Goal: Obtain resource: Download file/media

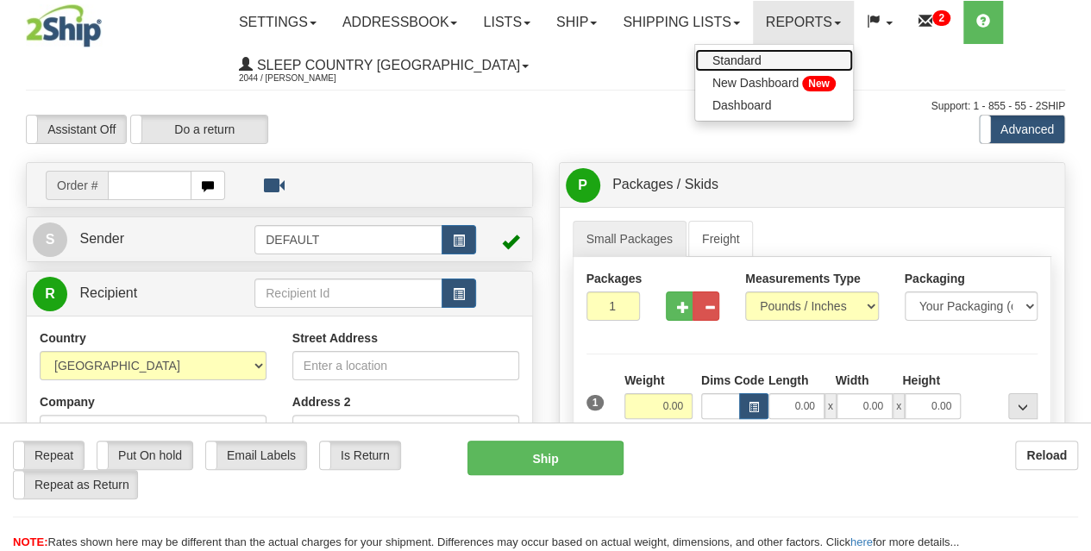
click at [762, 58] on span "Standard" at bounding box center [736, 60] width 49 height 14
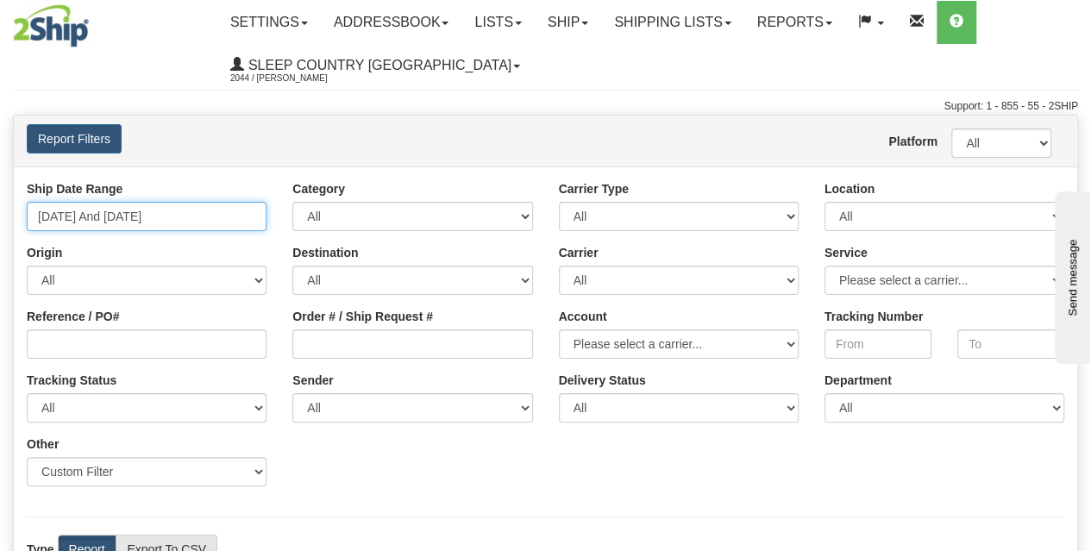
type input "[DATE]"
click at [186, 216] on input "[DATE] And [DATE]" at bounding box center [147, 216] width 240 height 29
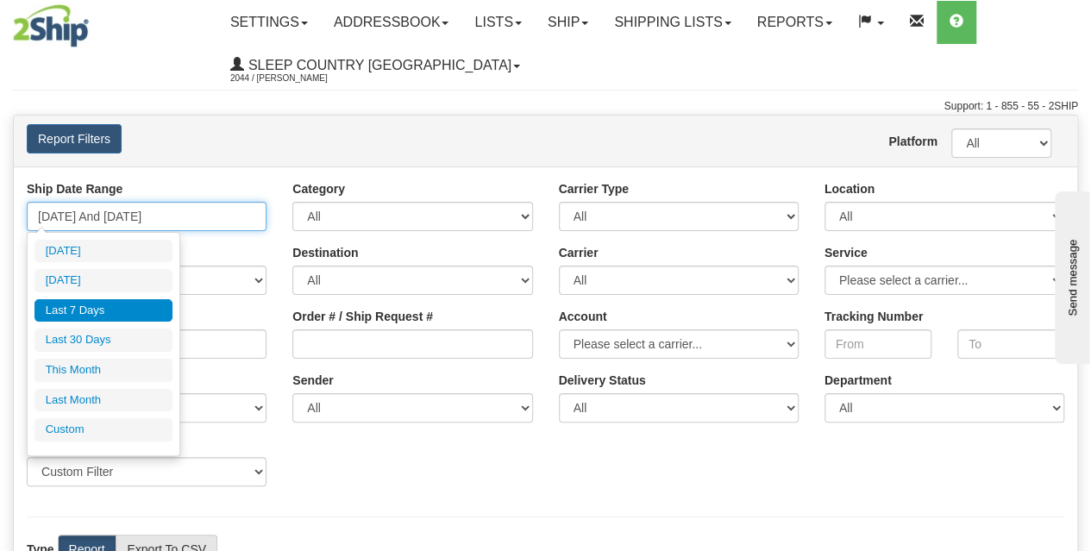
type input "[DATE]"
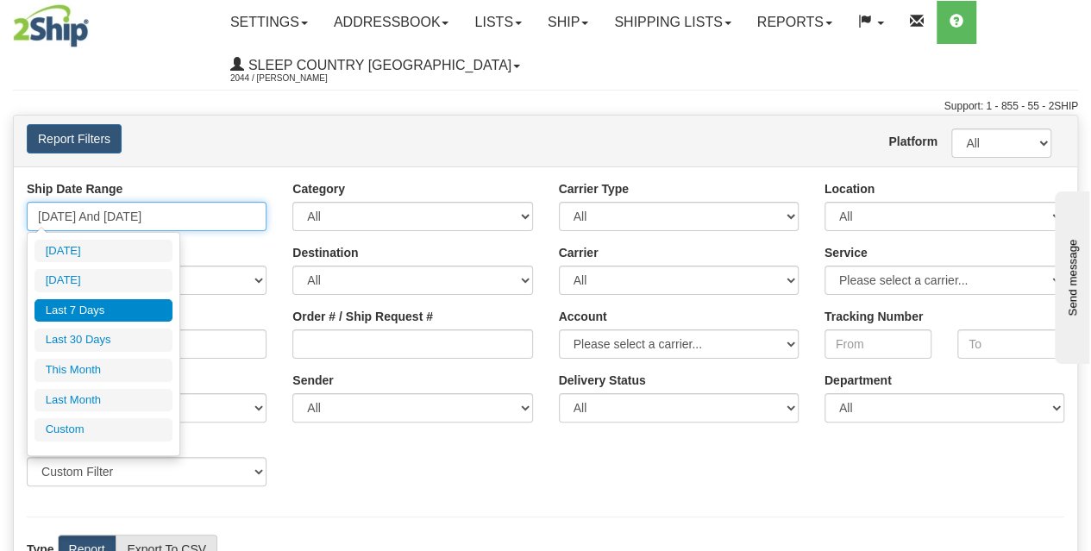
type input "[DATE]"
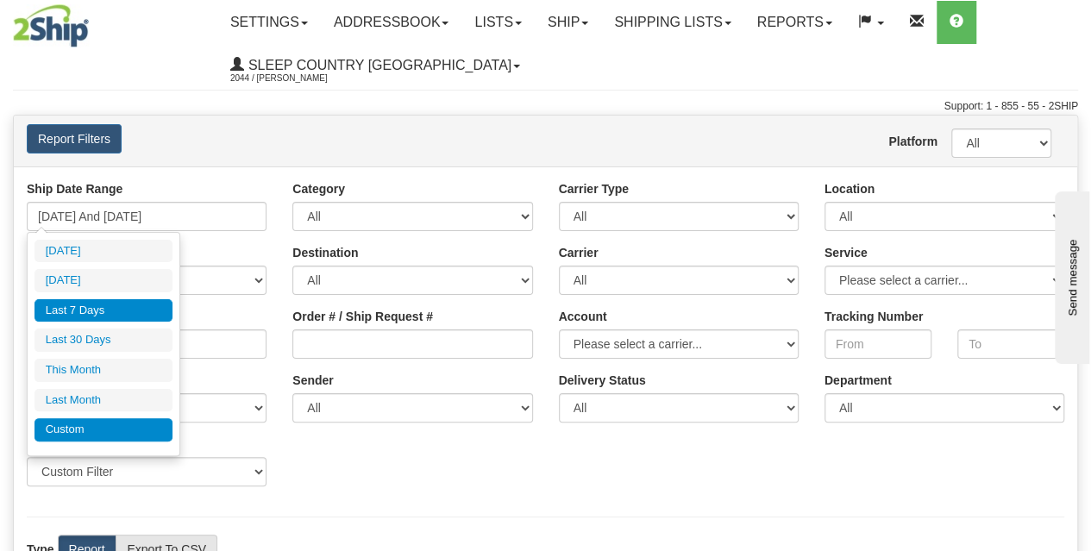
click at [90, 422] on li "Custom" at bounding box center [103, 429] width 138 height 23
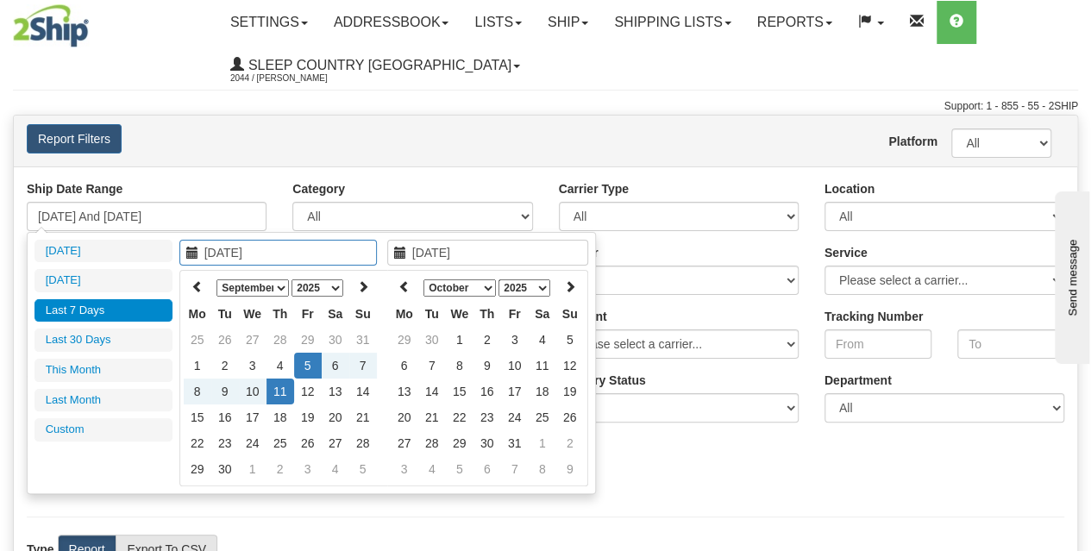
type input "[DATE]"
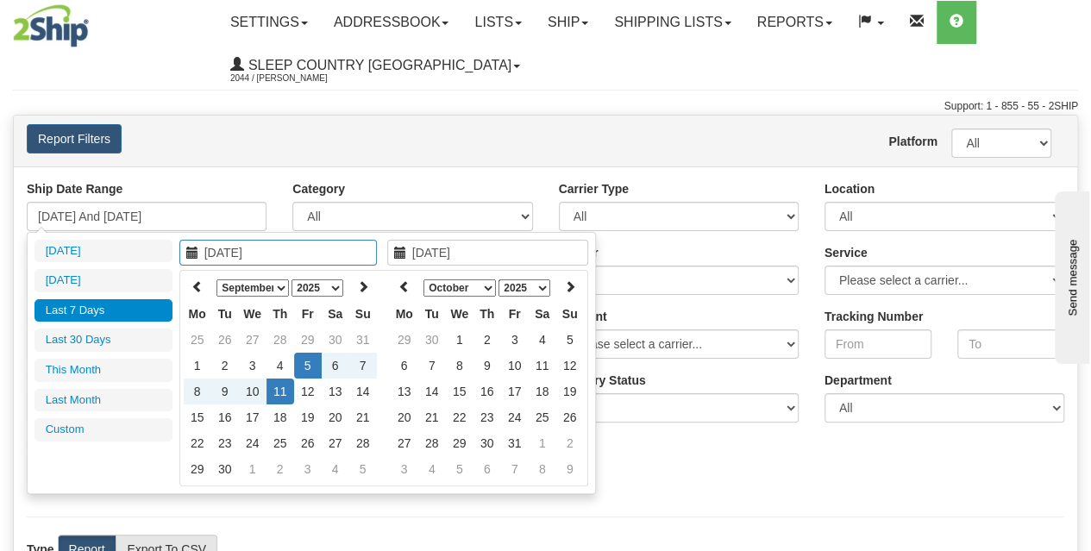
type input "[DATE]"
click at [250, 280] on select "January February March April May June July August September October November De…" at bounding box center [252, 287] width 72 height 17
type input "01/01/2025"
click at [255, 337] on td "1" at bounding box center [253, 340] width 28 height 26
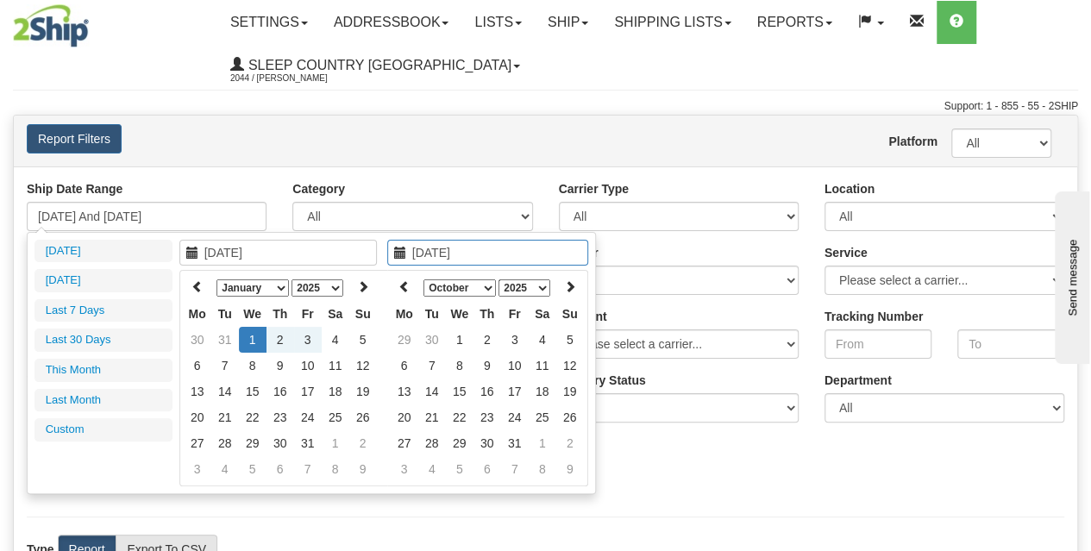
click at [447, 285] on select "January February March April May June July August September October November De…" at bounding box center [459, 287] width 72 height 17
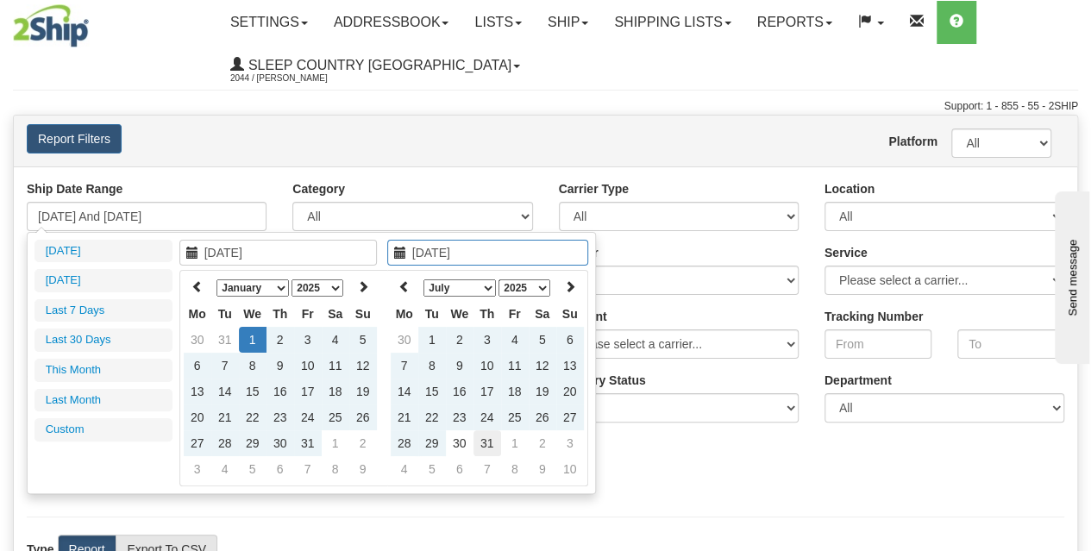
type input "07/31/2025"
click at [490, 444] on td "31" at bounding box center [488, 443] width 28 height 26
type input "01/01/2025 And 07/31/2025"
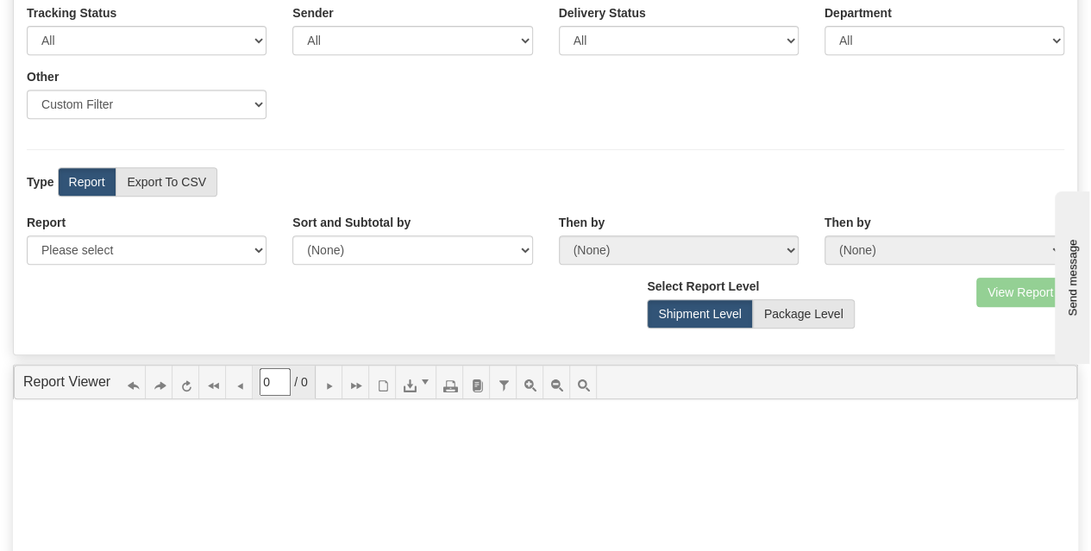
scroll to position [402, 0]
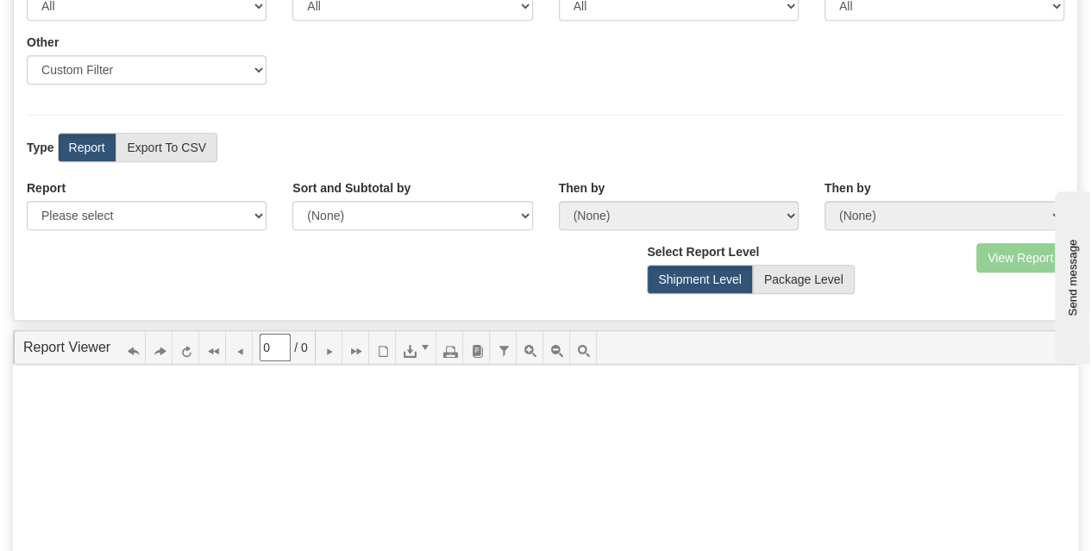
click at [177, 230] on div "Report Please select 1 Line Shipment Report Address Detail Basic Shipment Overv…" at bounding box center [545, 211] width 1063 height 64
click at [177, 220] on select "Please select 1 Line Shipment Report Address Detail Basic Shipment Overview Can…" at bounding box center [147, 215] width 240 height 29
select select "Users\Basic Shipment Overview.trdx"
click at [27, 201] on select "Please select 1 Line Shipment Report Address Detail Basic Shipment Overview Can…" at bounding box center [147, 215] width 240 height 29
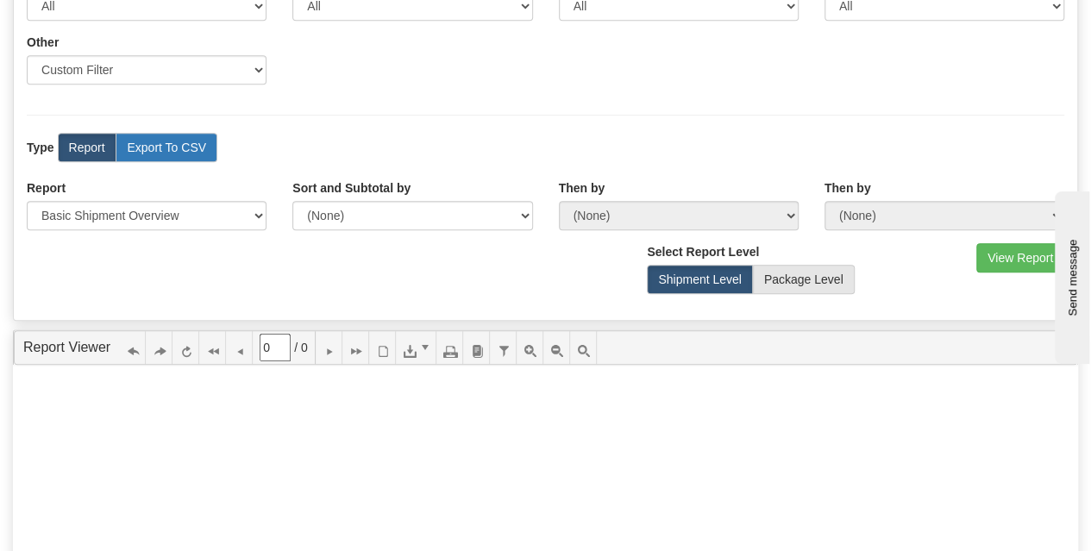
click at [197, 146] on label "Export To CSV" at bounding box center [167, 147] width 102 height 29
radio input "true"
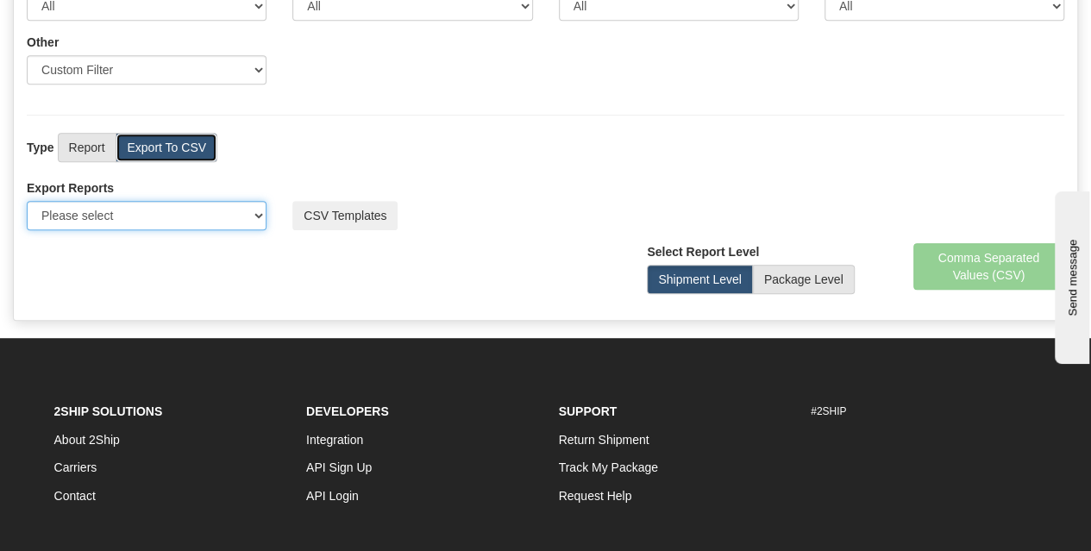
click at [190, 216] on select "Please select US Imports Section 321 US Imports Section 321 V2 US Imports Secti…" at bounding box center [147, 215] width 240 height 29
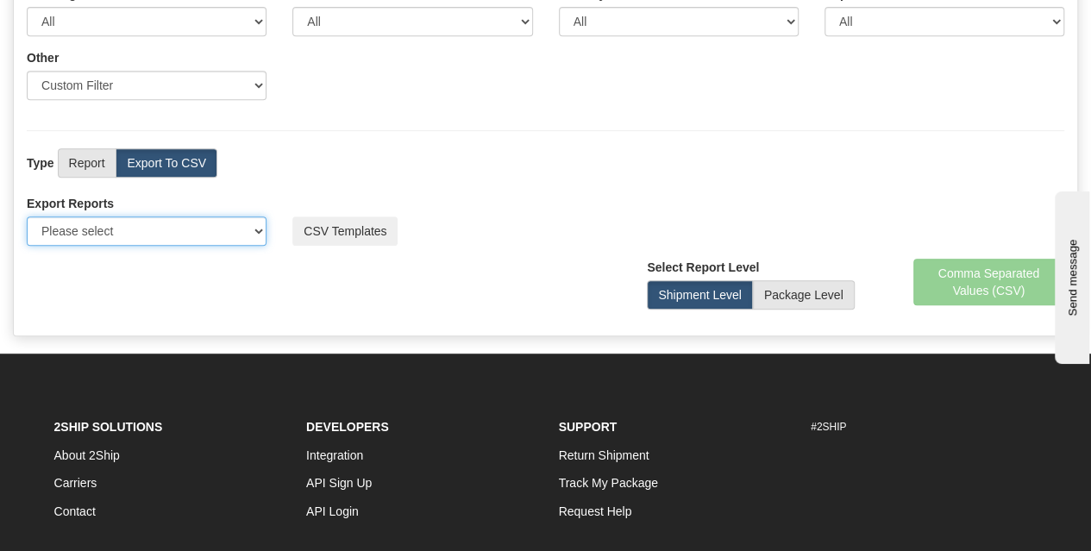
scroll to position [371, 0]
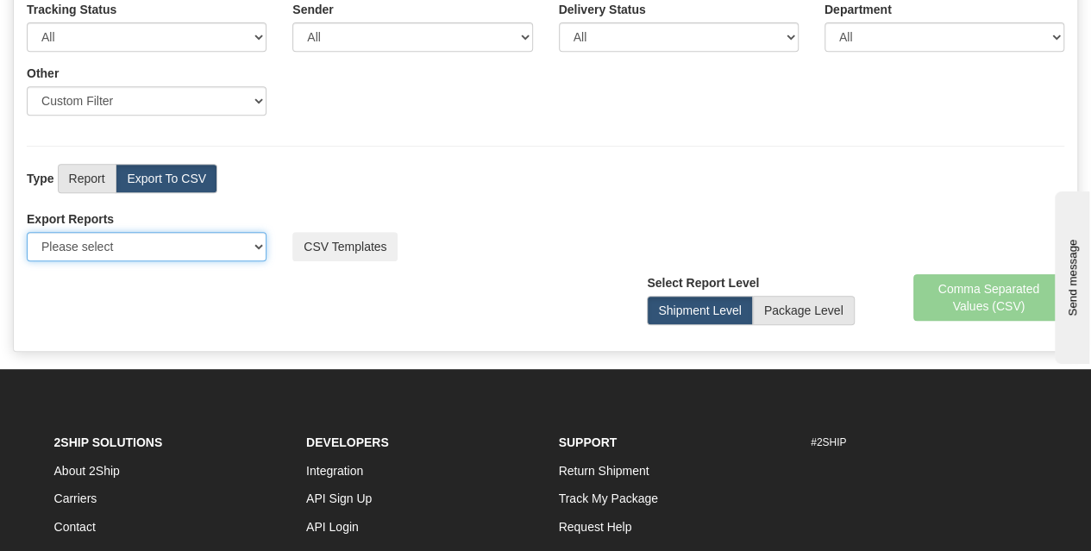
click at [210, 246] on select "Please select US Imports Section 321 US Imports Section 321 V2 US Imports Secti…" at bounding box center [147, 246] width 240 height 29
drag, startPoint x: 353, startPoint y: 287, endPoint x: 350, endPoint y: 260, distance: 26.9
click at [353, 287] on div "View Report Comma Separated Values (CSV) Select Report Level Shipment Level Pac…" at bounding box center [545, 306] width 1063 height 64
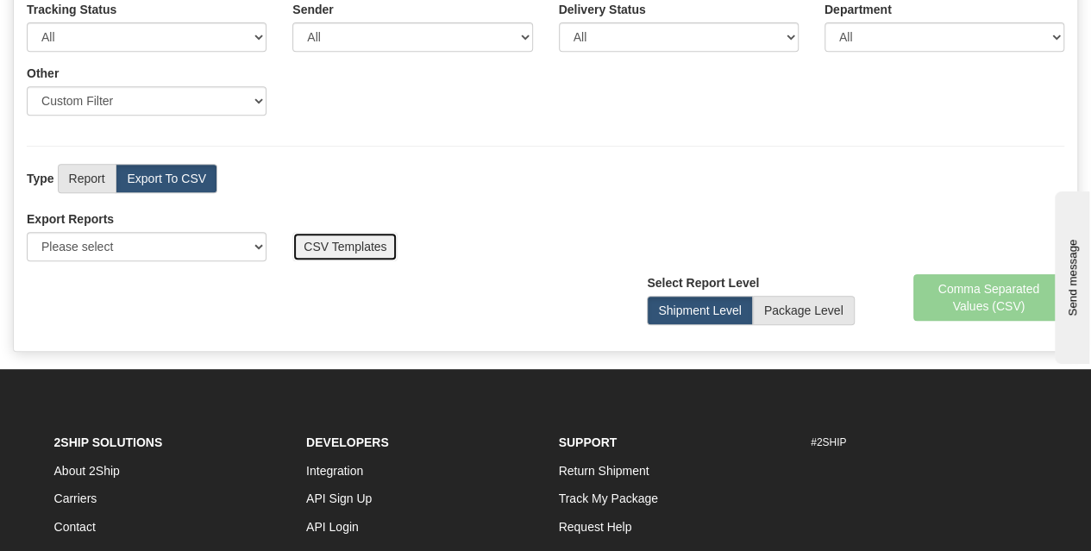
click at [347, 232] on button "CSV Templates" at bounding box center [344, 246] width 105 height 29
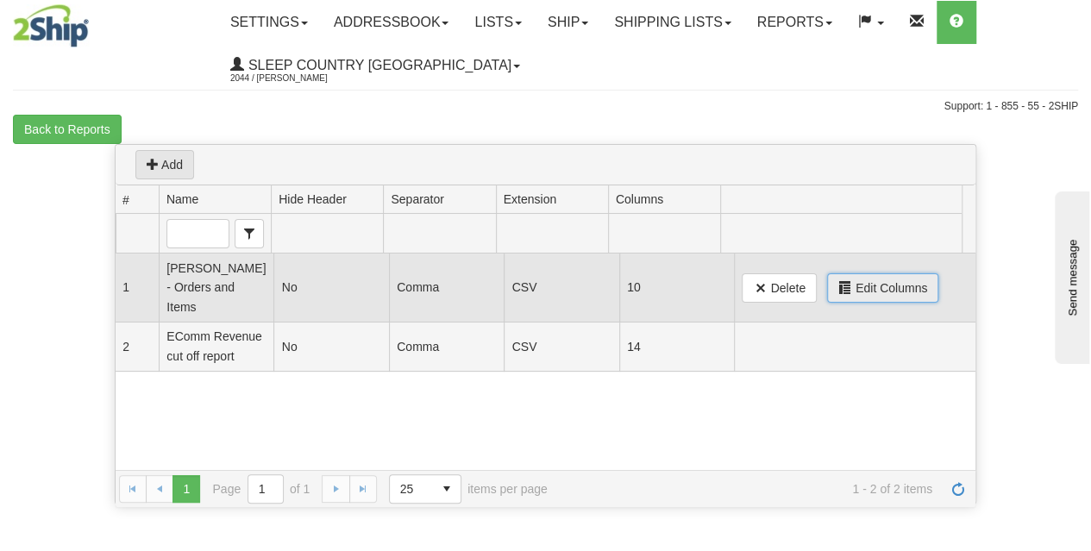
click at [883, 279] on span "Edit Columns" at bounding box center [892, 287] width 72 height 17
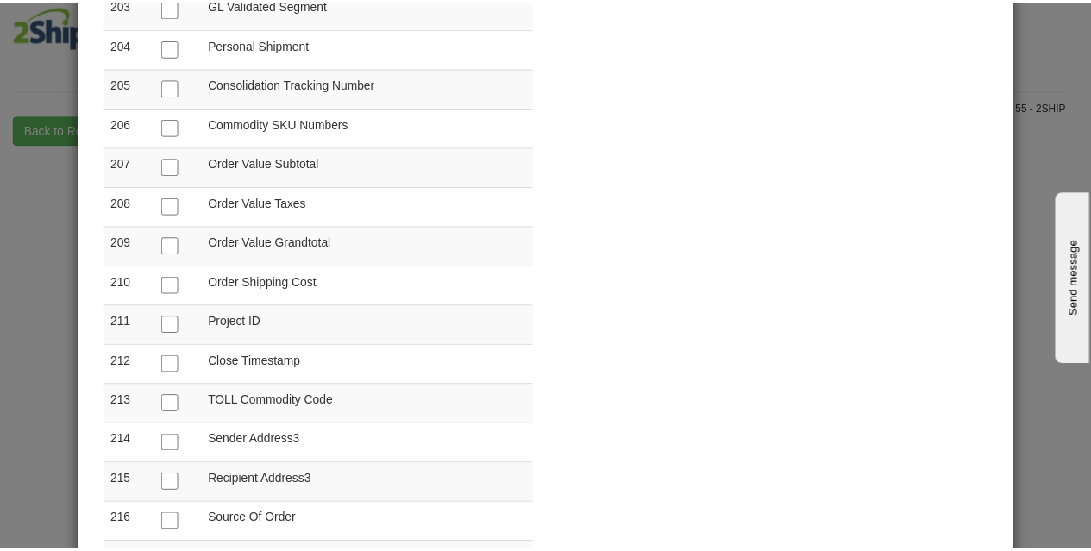
scroll to position [8421, 0]
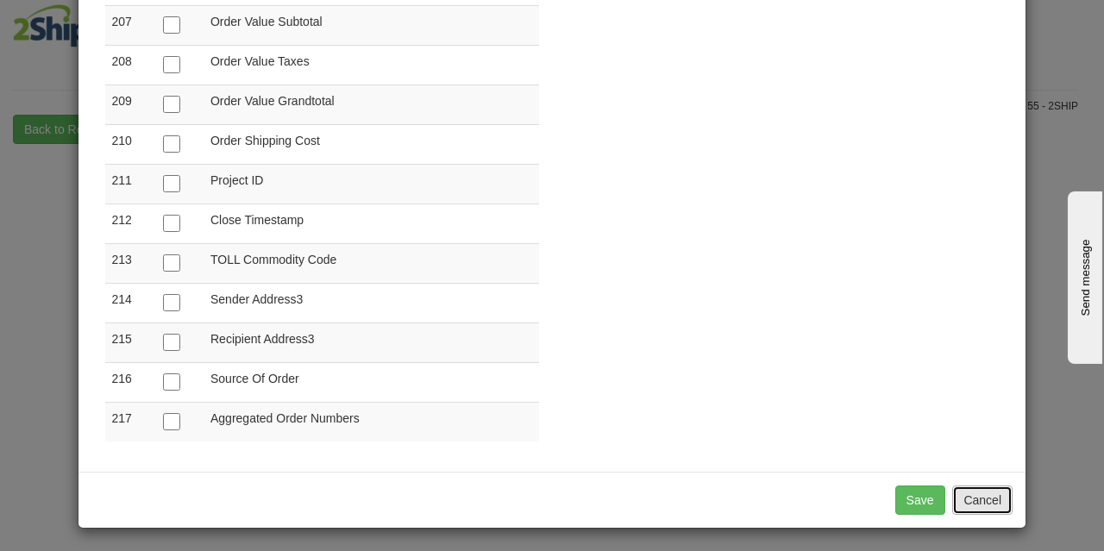
click at [975, 499] on button "Cancel" at bounding box center [982, 500] width 60 height 29
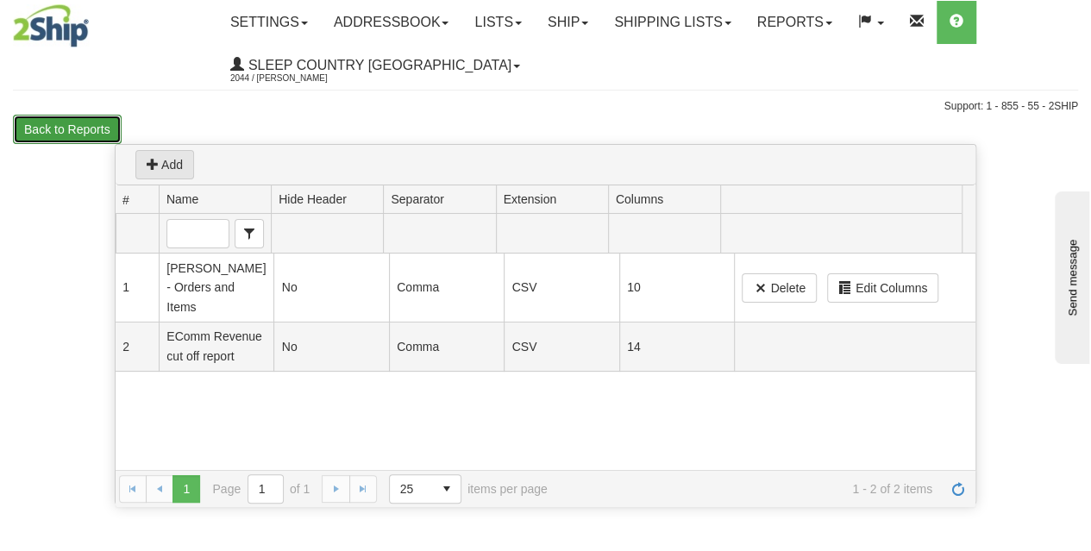
click at [85, 115] on button "Back to Reports" at bounding box center [67, 129] width 109 height 29
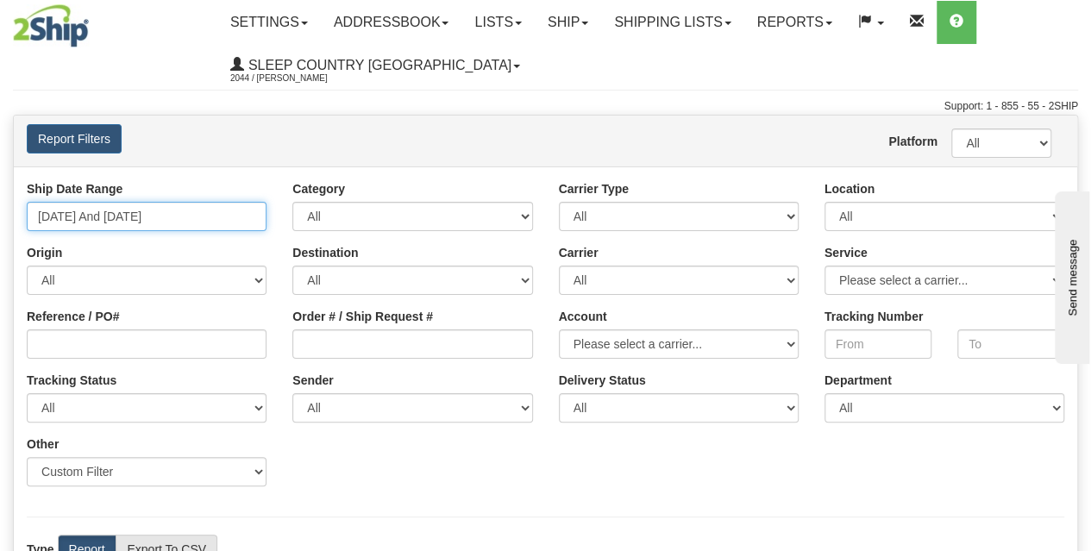
click at [104, 215] on input "[DATE] And [DATE]" at bounding box center [147, 216] width 240 height 29
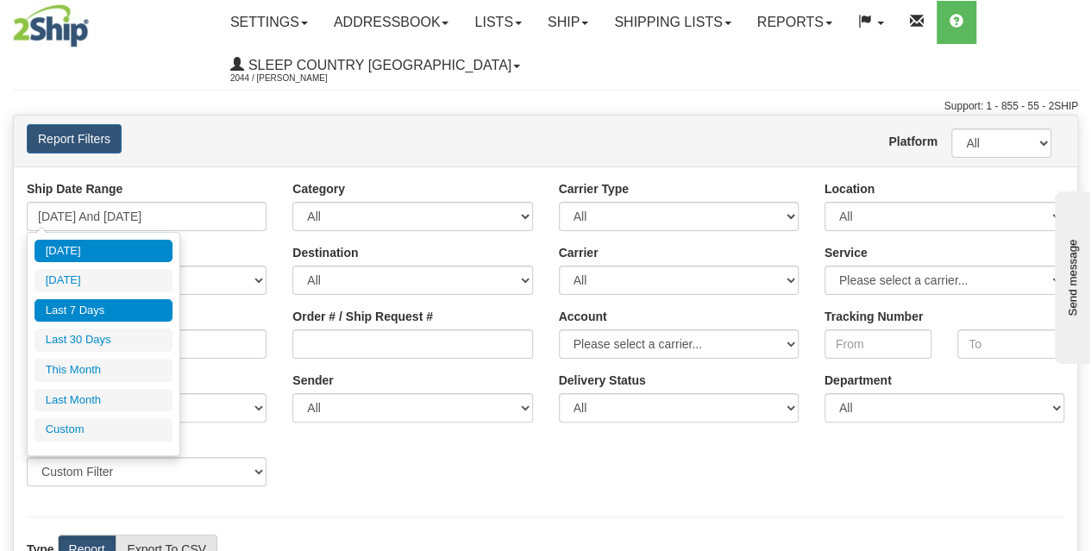
click at [93, 254] on li "[DATE]" at bounding box center [103, 251] width 138 height 23
type input "[DATE] And [DATE]"
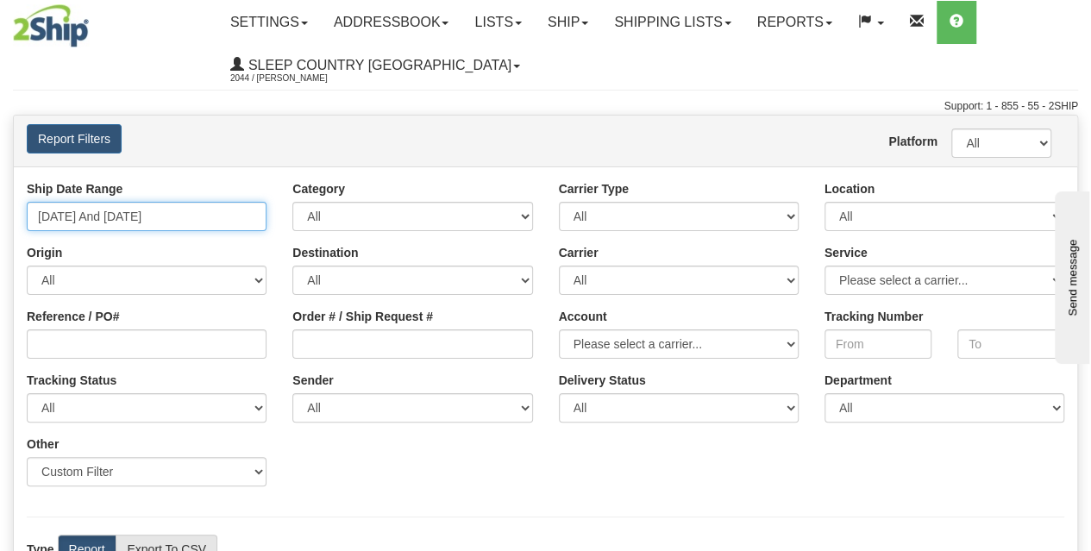
click at [76, 218] on input "[DATE] And [DATE]" at bounding box center [147, 216] width 240 height 29
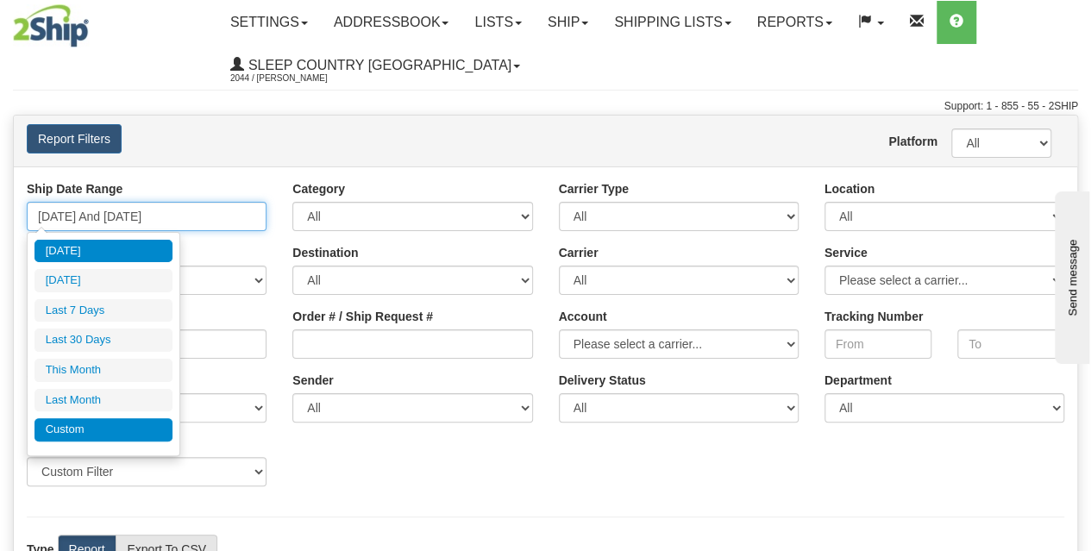
type input "[DATE]"
click at [112, 432] on li "Custom" at bounding box center [103, 429] width 138 height 23
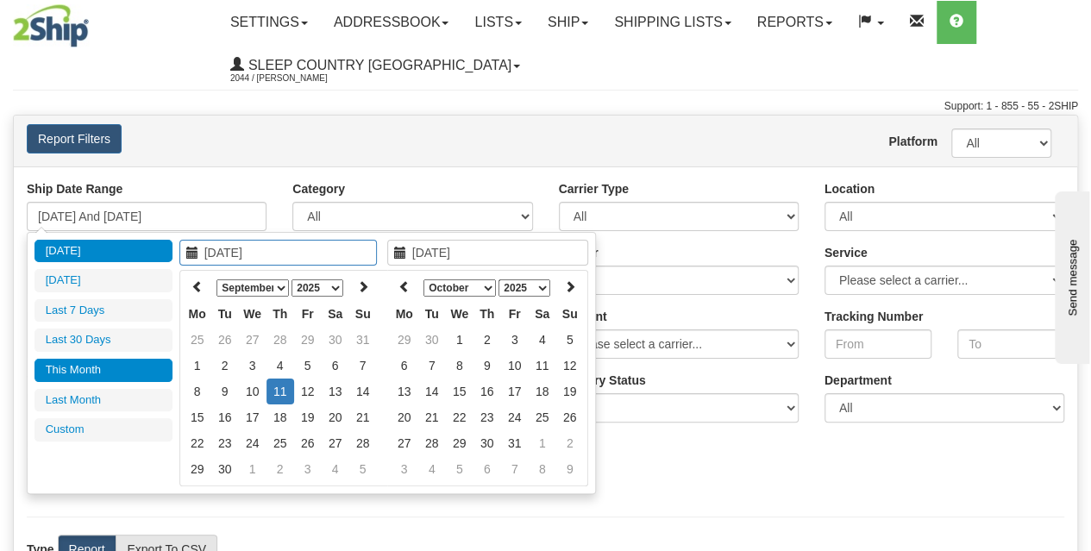
type input "[DATE]"
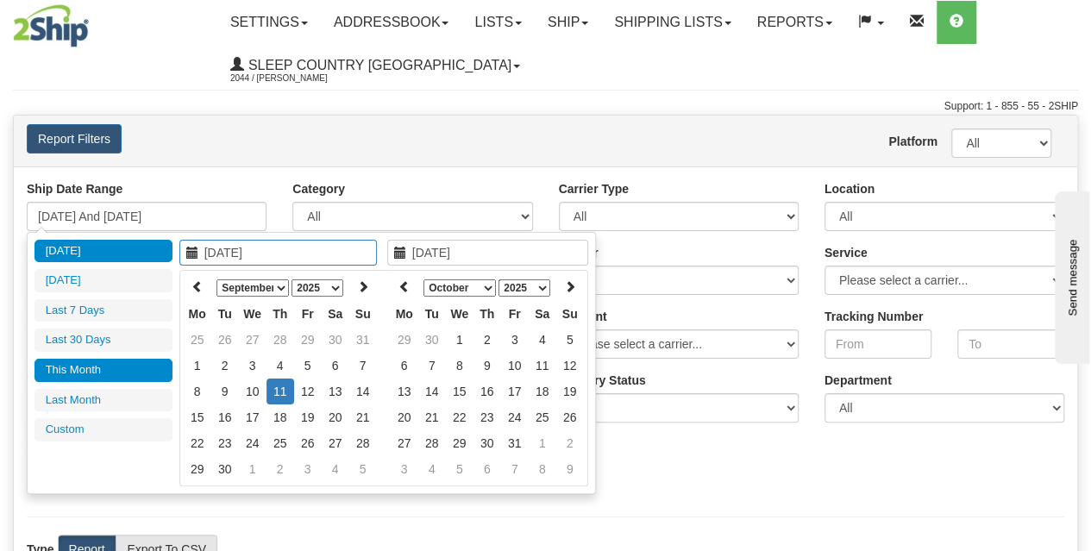
type input "09/30/2025"
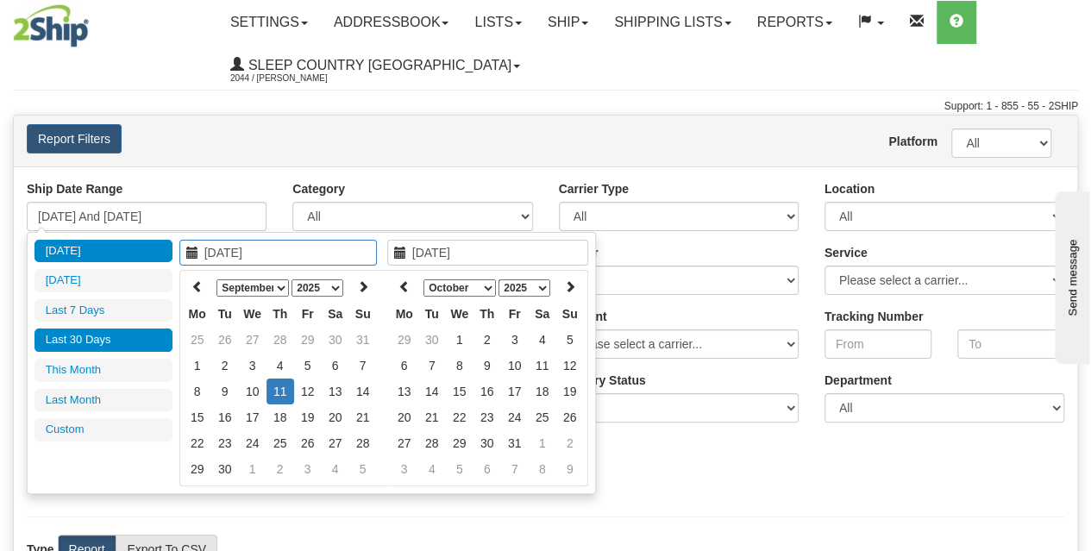
type input "09/11/2025"
click at [242, 286] on select "January February March April May June July August September October November De…" at bounding box center [252, 287] width 72 height 17
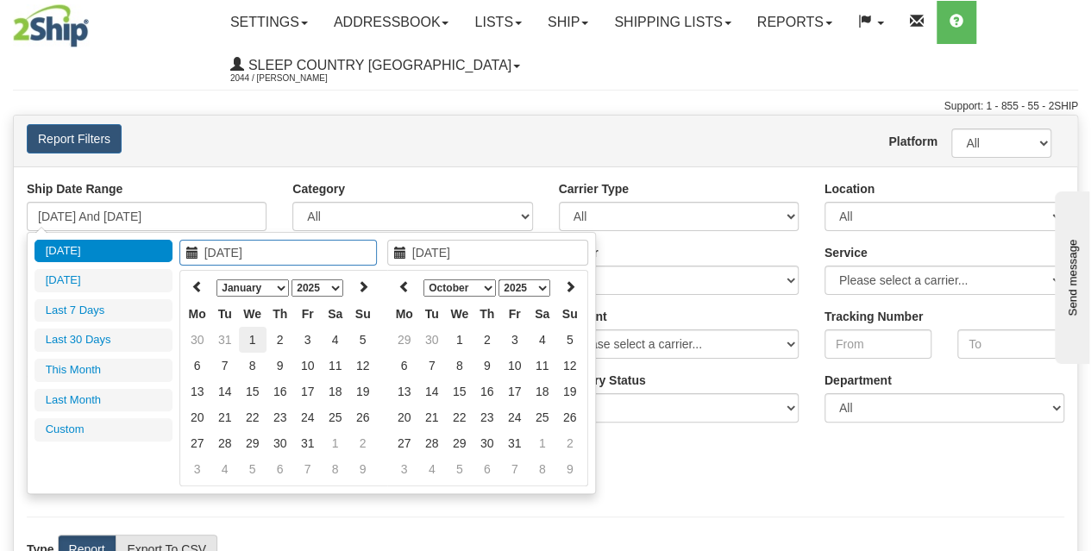
type input "01/01/2025"
click at [248, 334] on td "1" at bounding box center [253, 340] width 28 height 26
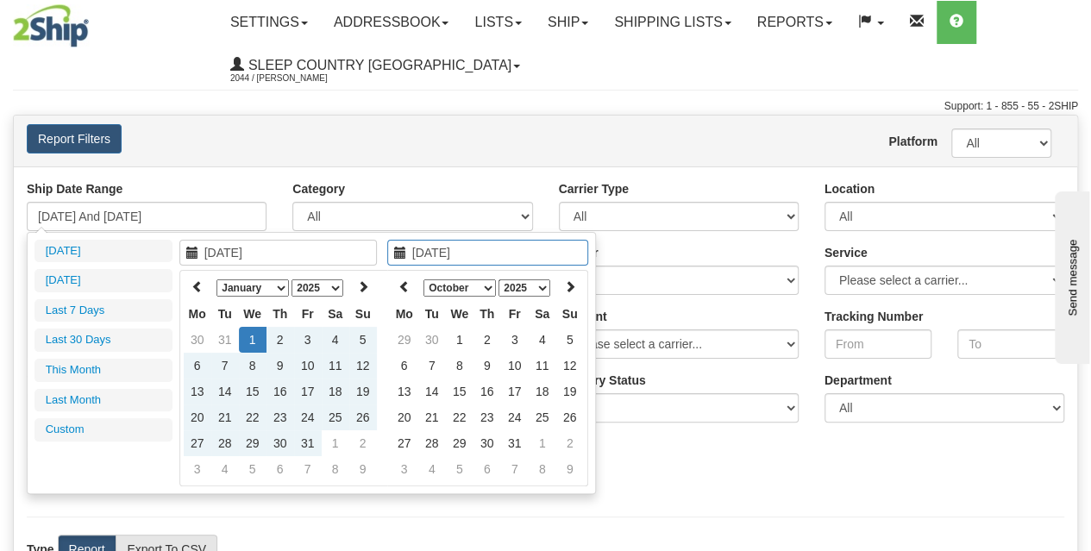
click at [473, 296] on th "January February March April May June July August September October November De…" at bounding box center [487, 287] width 138 height 27
click at [459, 281] on select "January February March April May June July August September October November De…" at bounding box center [459, 287] width 72 height 17
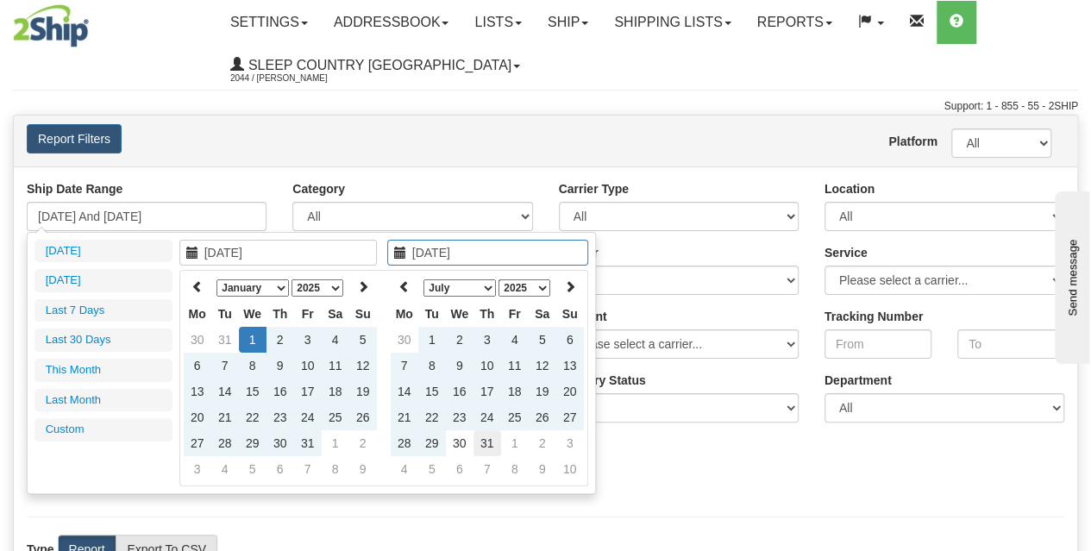
type input "07/31/2025"
click at [486, 442] on td "31" at bounding box center [488, 443] width 28 height 26
type input "01/01/2025 And 07/31/2025"
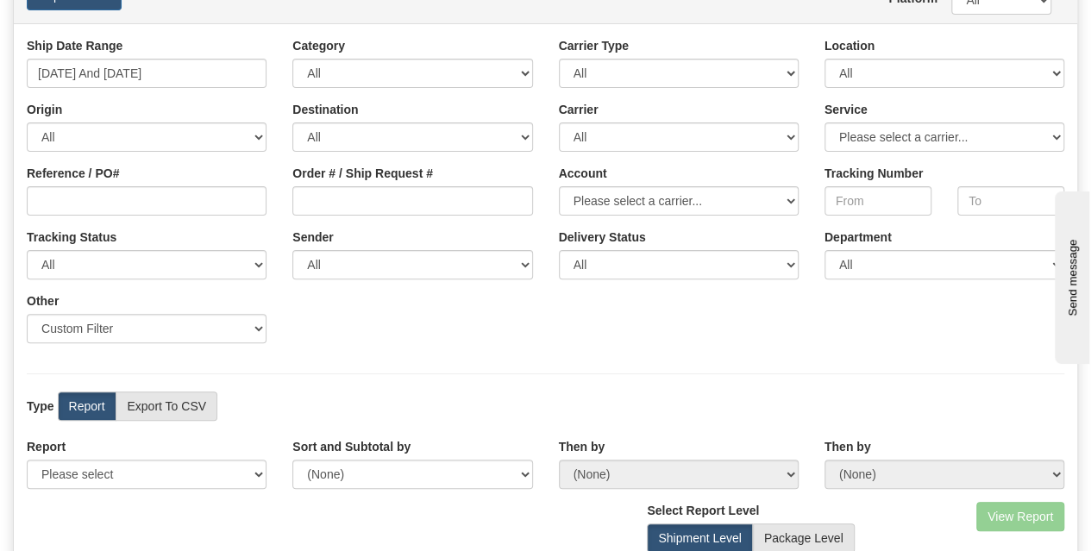
scroll to position [345, 0]
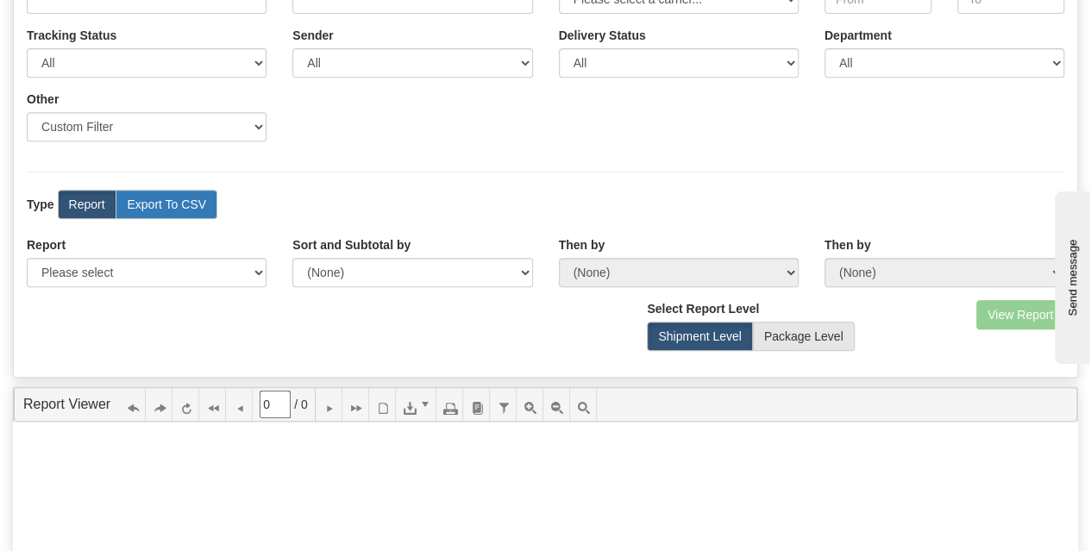
click at [205, 206] on label "Export To CSV" at bounding box center [167, 204] width 102 height 29
radio input "true"
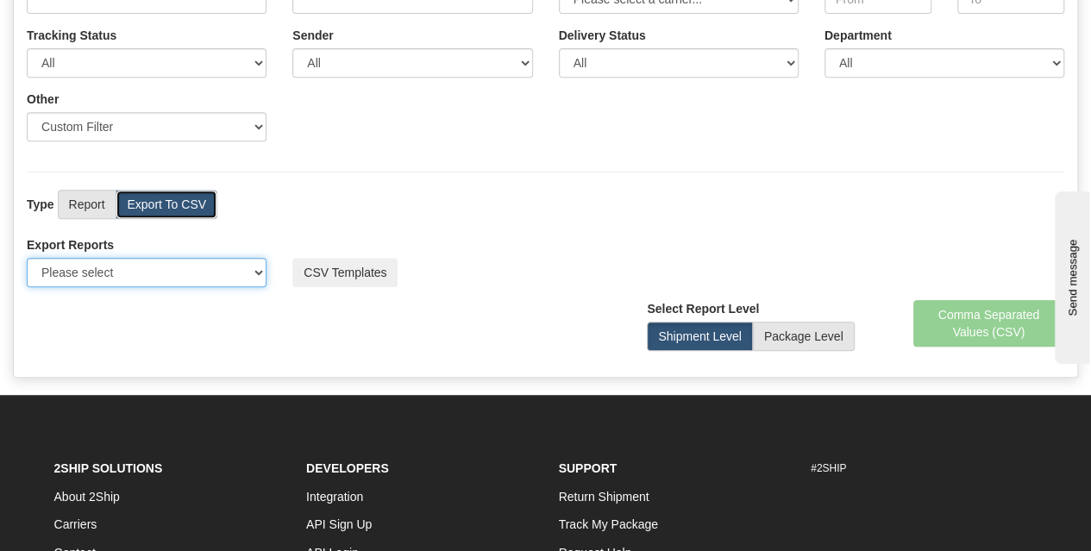
click at [124, 259] on select "Please select US Imports Section 321 US Imports Section 321 V2 US Imports Secti…" at bounding box center [147, 272] width 240 height 29
select select "70"
click at [27, 258] on select "Please select US Imports Section 321 US Imports Section 321 V2 US Imports Secti…" at bounding box center [147, 272] width 240 height 29
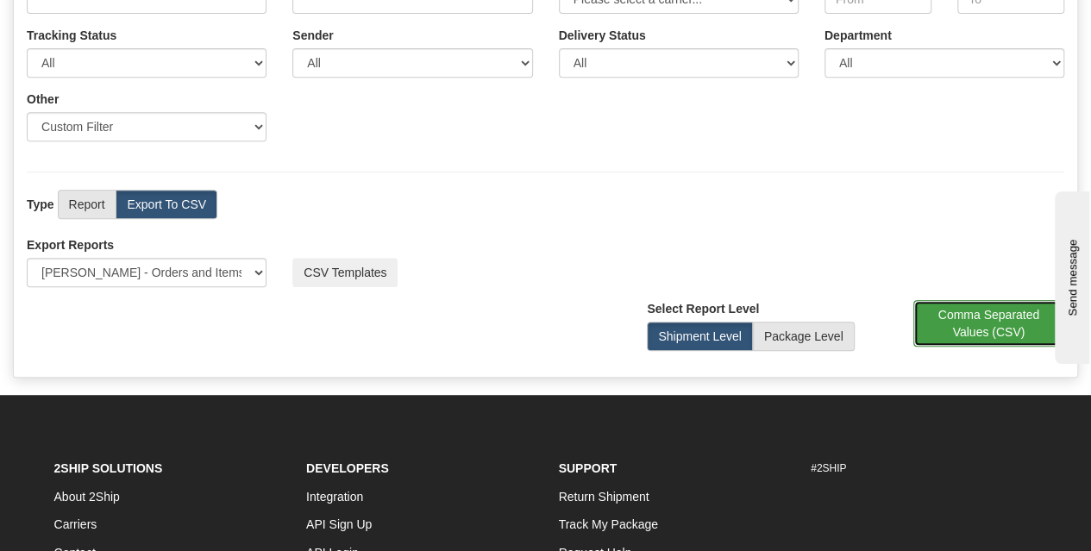
click at [959, 322] on button "Comma Separated Values (CSV)" at bounding box center [989, 323] width 152 height 47
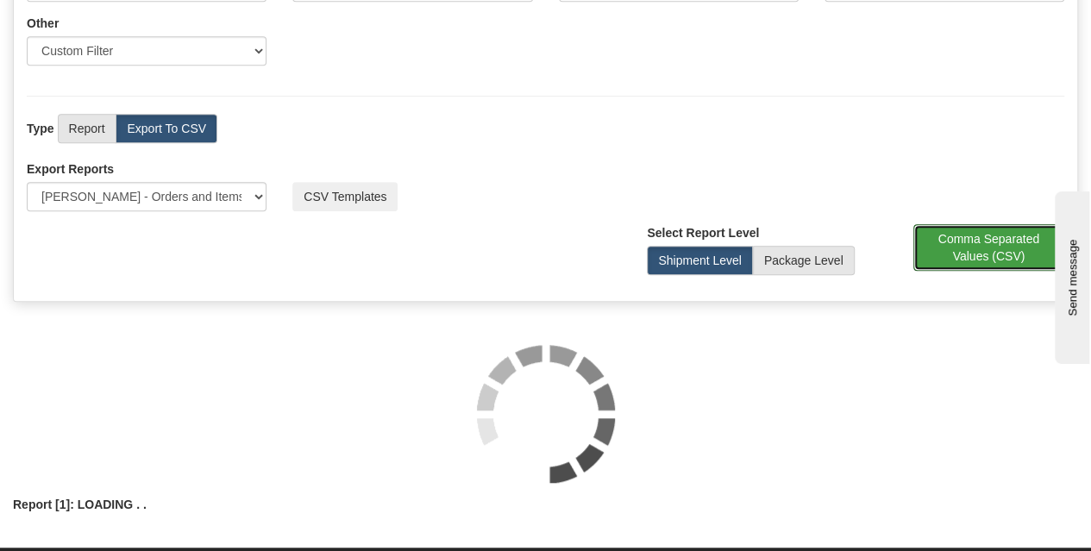
scroll to position [517, 0]
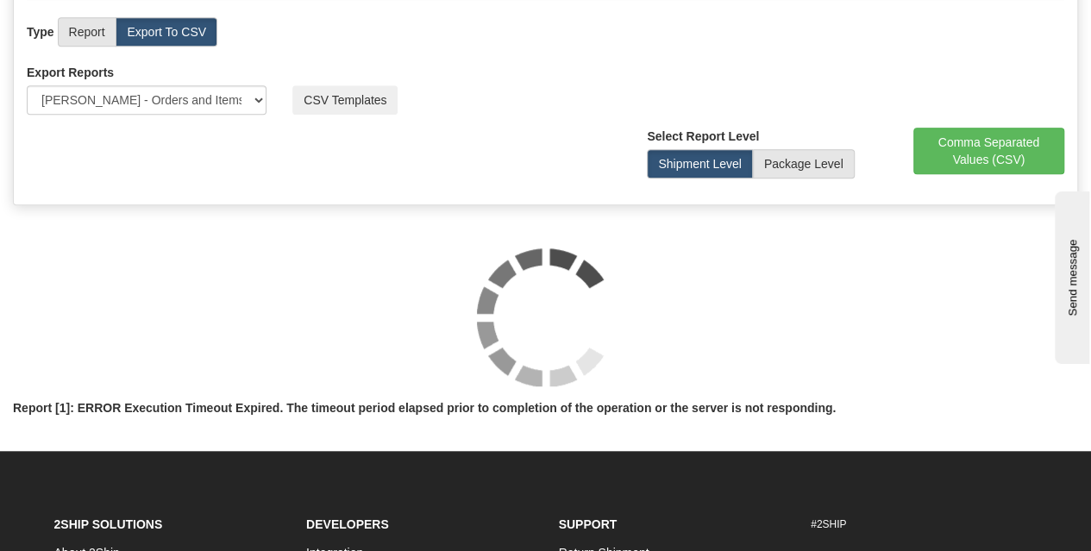
click at [579, 172] on div "View Report Comma Separated Values (CSV) Select Report Level Shipment Level Pac…" at bounding box center [545, 160] width 1063 height 64
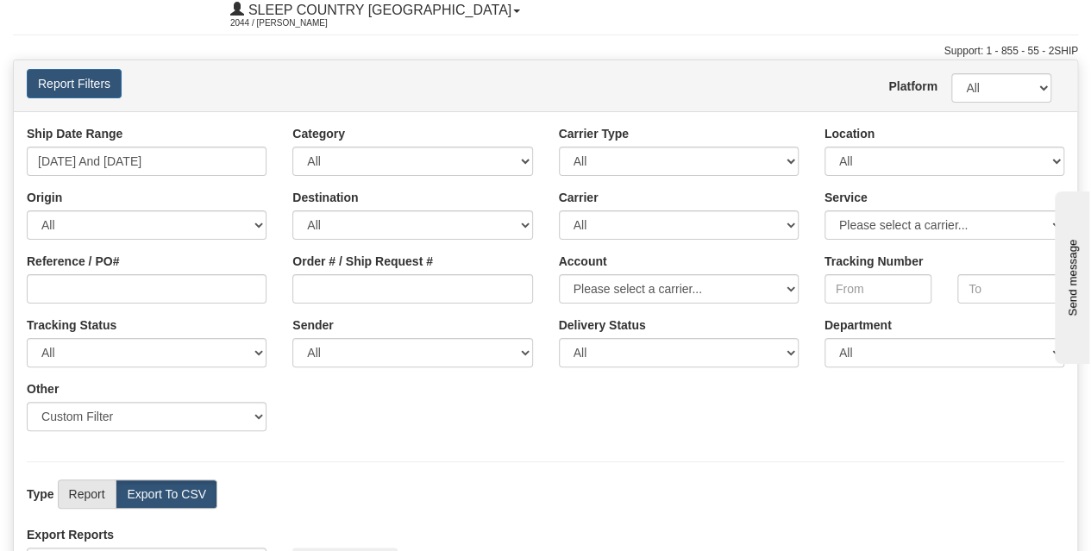
scroll to position [0, 0]
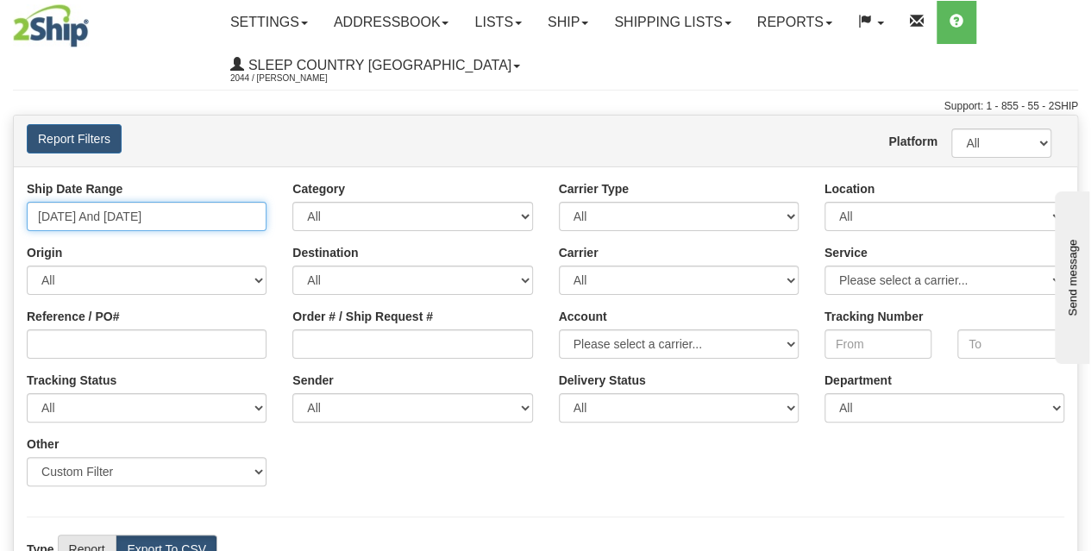
click at [170, 218] on input "01/01/2025 And 07/31/2025" at bounding box center [147, 216] width 240 height 29
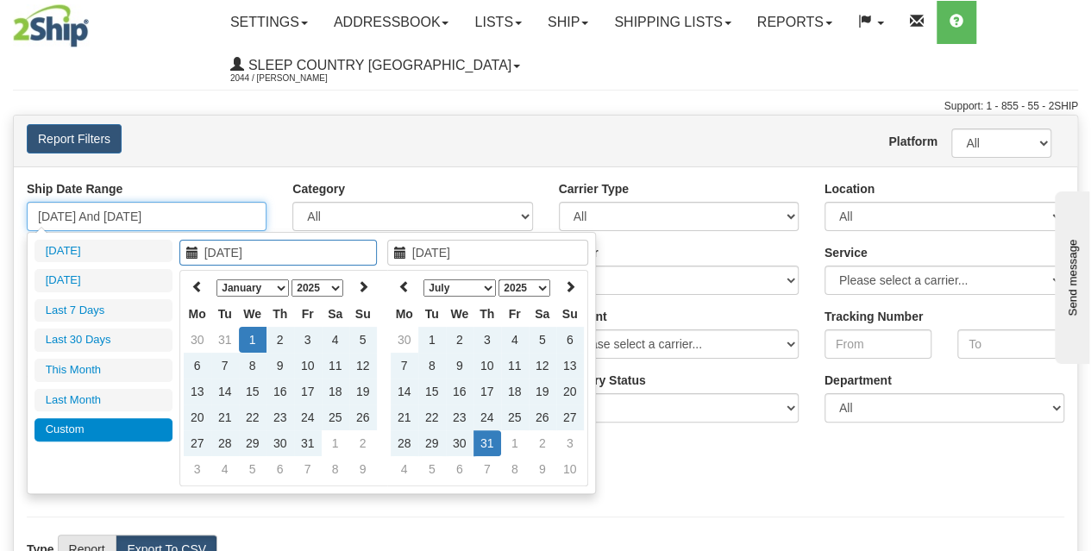
type input "[DATE]"
type input "01/01/2025"
type input "07/31/2025"
click at [456, 292] on select "January February March April May June July August September October November De…" at bounding box center [459, 287] width 72 height 17
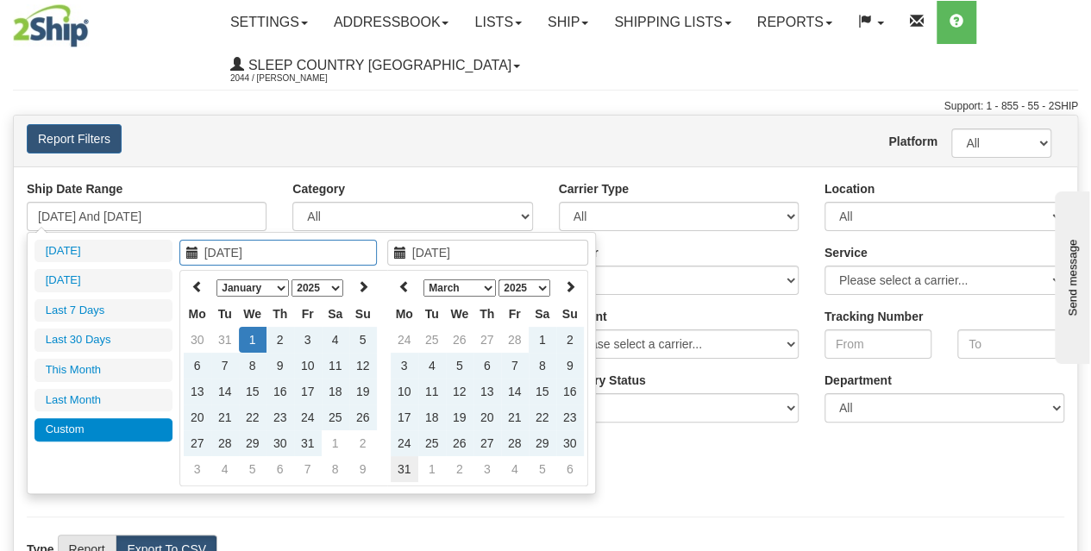
type input "03/31/2025"
click at [409, 467] on td "31" at bounding box center [405, 469] width 28 height 26
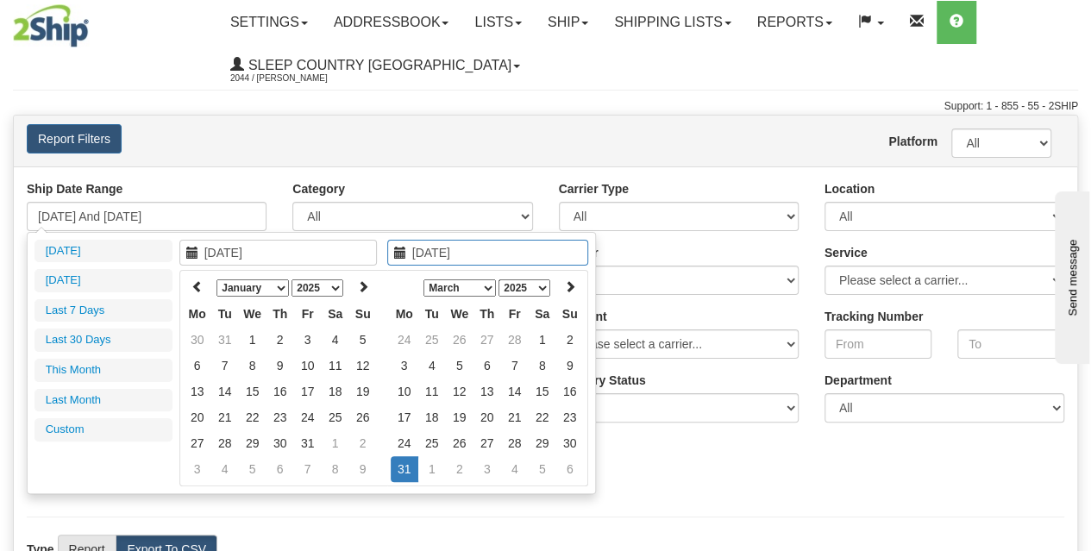
type input "12/30/2024"
type input "09/05/2025"
type input "[DATE]"
type input "03/31/2025"
type input "01/01/2025"
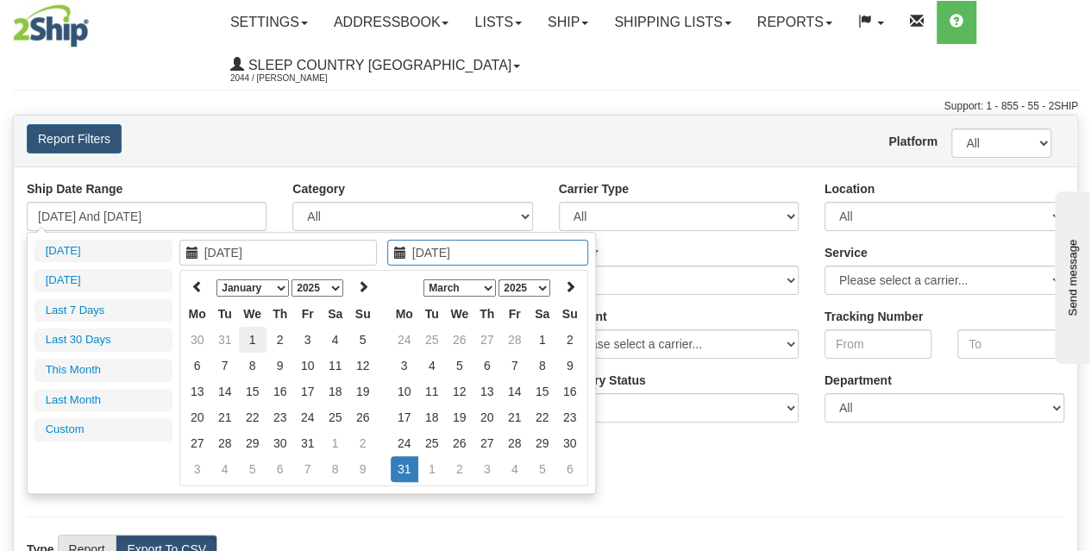
click at [262, 339] on td "1" at bounding box center [253, 340] width 28 height 26
type input "01/01/2025"
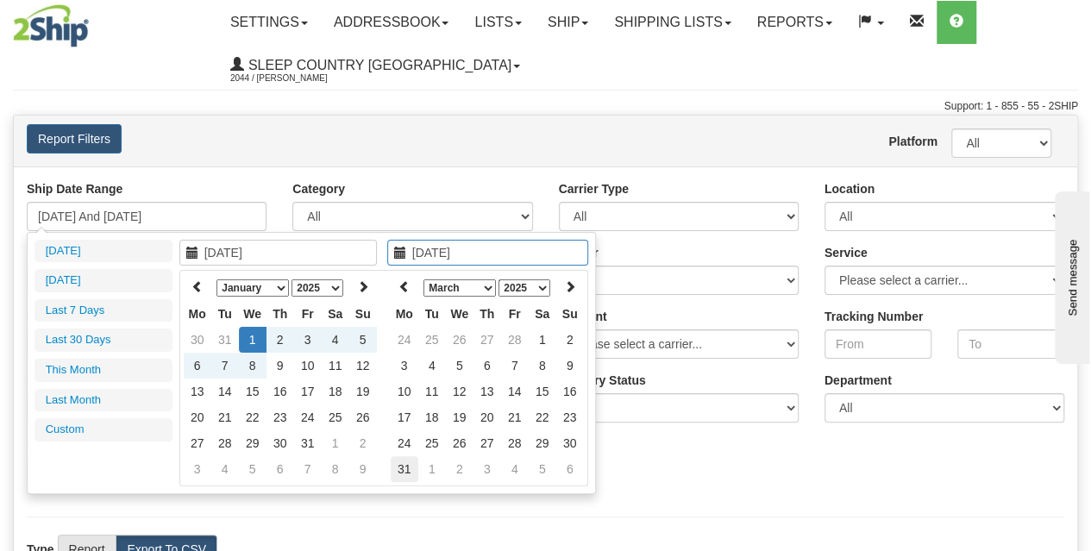
type input "03/31/2025"
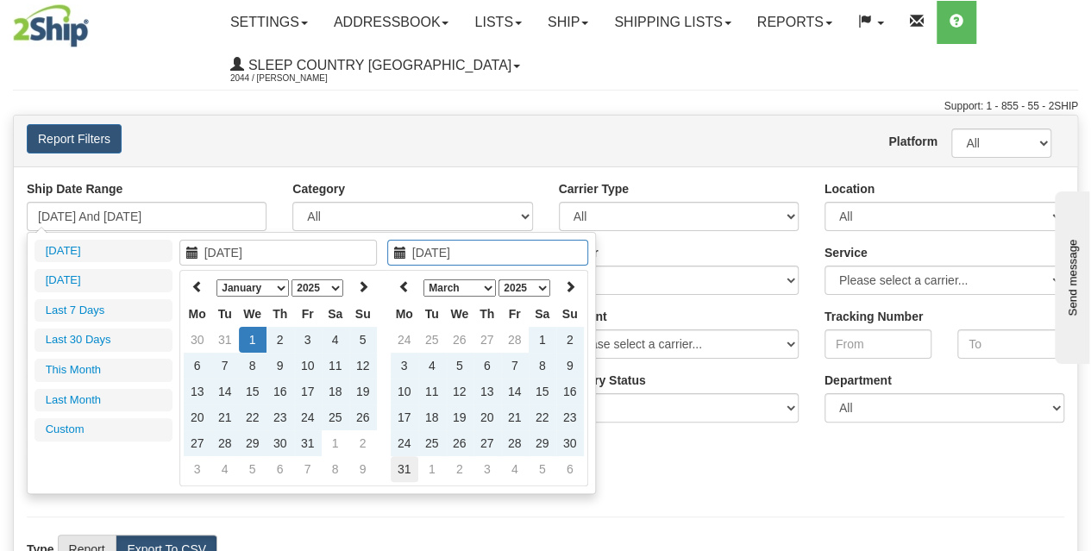
click at [405, 456] on td "31" at bounding box center [405, 469] width 28 height 26
type input "01/01/2025 And 03/31/2025"
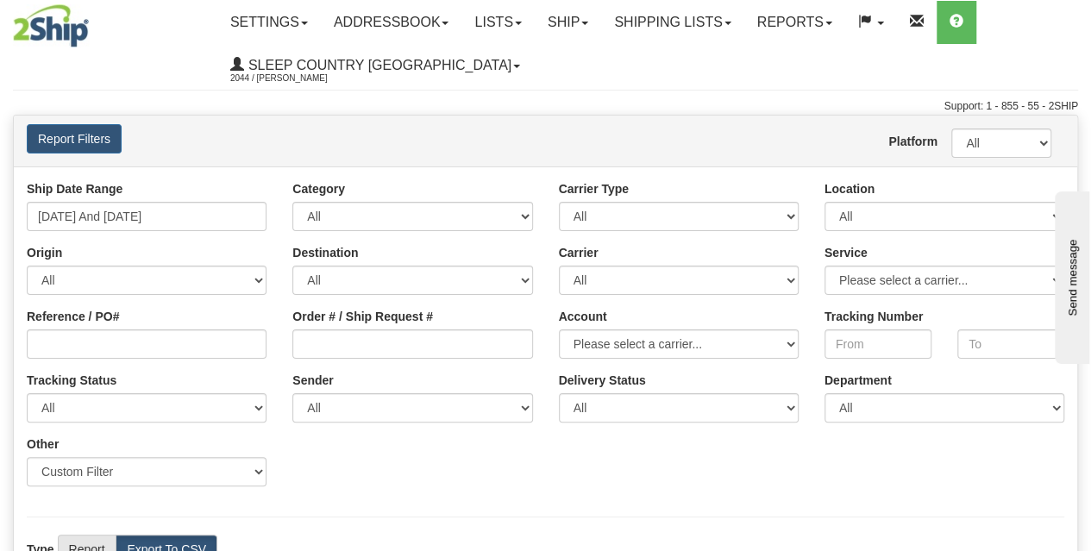
scroll to position [229, 0]
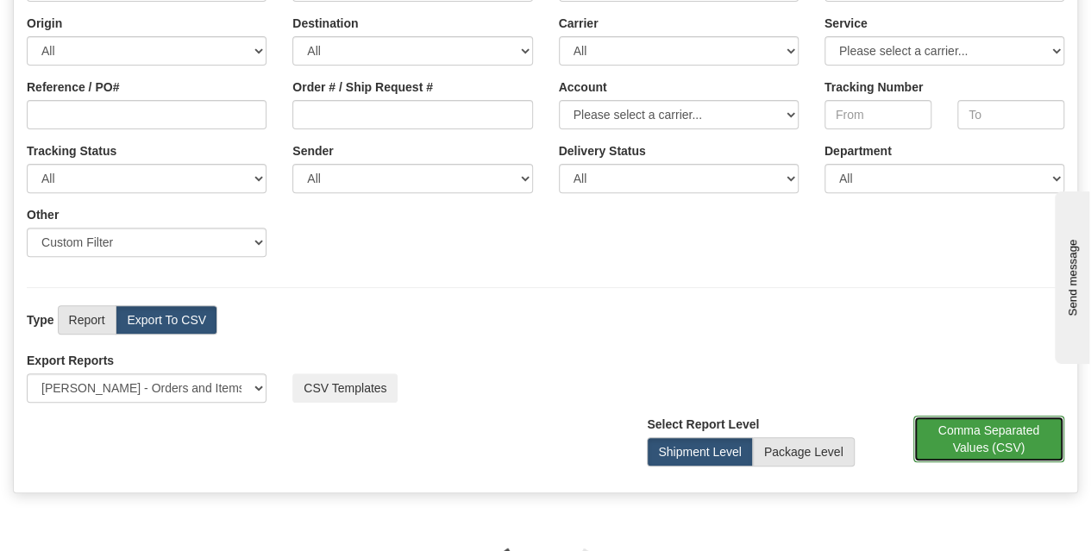
click at [983, 442] on button "Comma Separated Values (CSV)" at bounding box center [989, 439] width 152 height 47
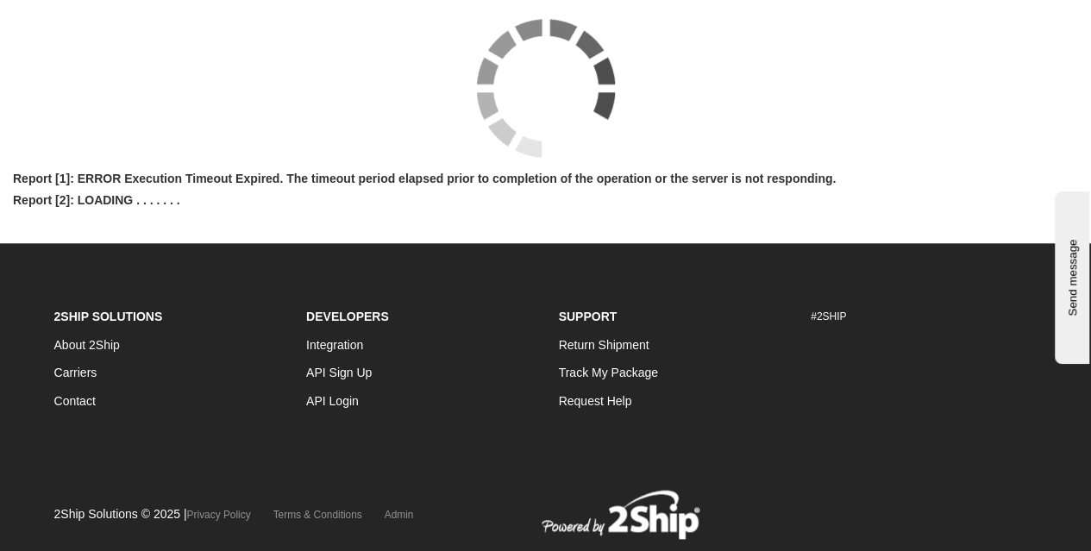
scroll to position [574, 0]
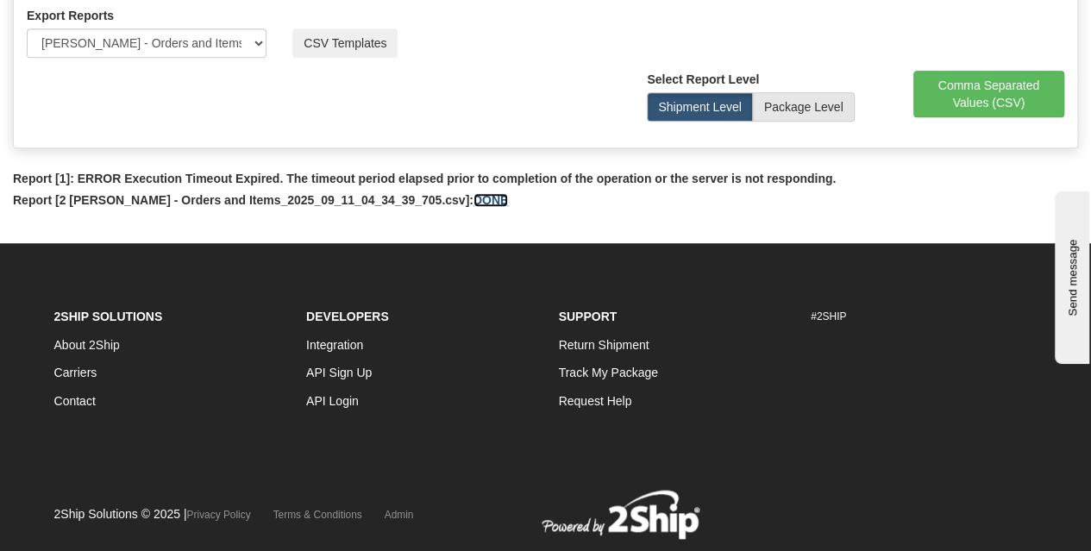
click at [474, 202] on link "DONE" at bounding box center [491, 200] width 34 height 14
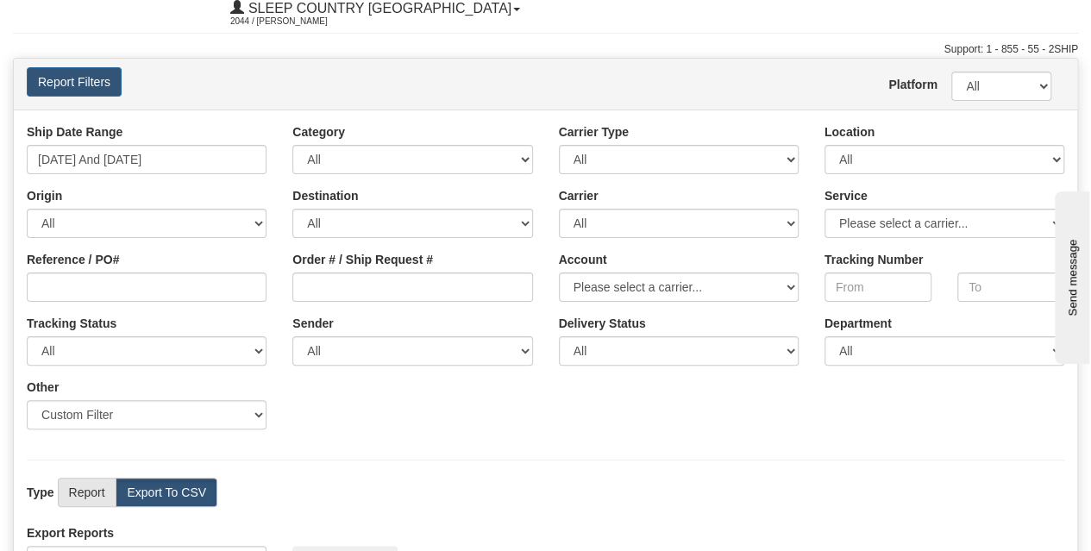
scroll to position [0, 0]
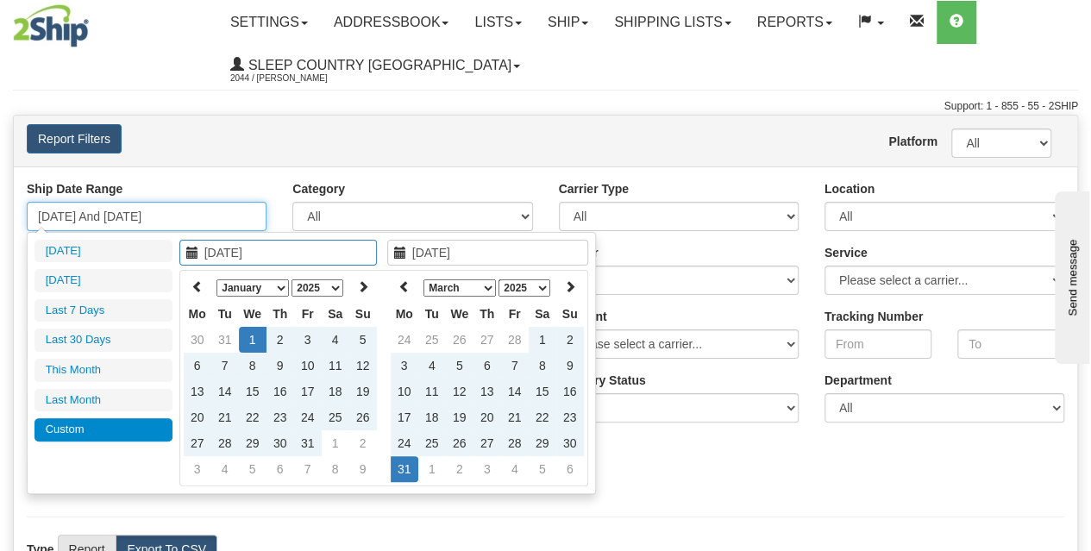
click at [172, 218] on input "01/01/2025 And 03/31/2025" at bounding box center [147, 216] width 240 height 29
click at [352, 285] on th at bounding box center [363, 287] width 28 height 27
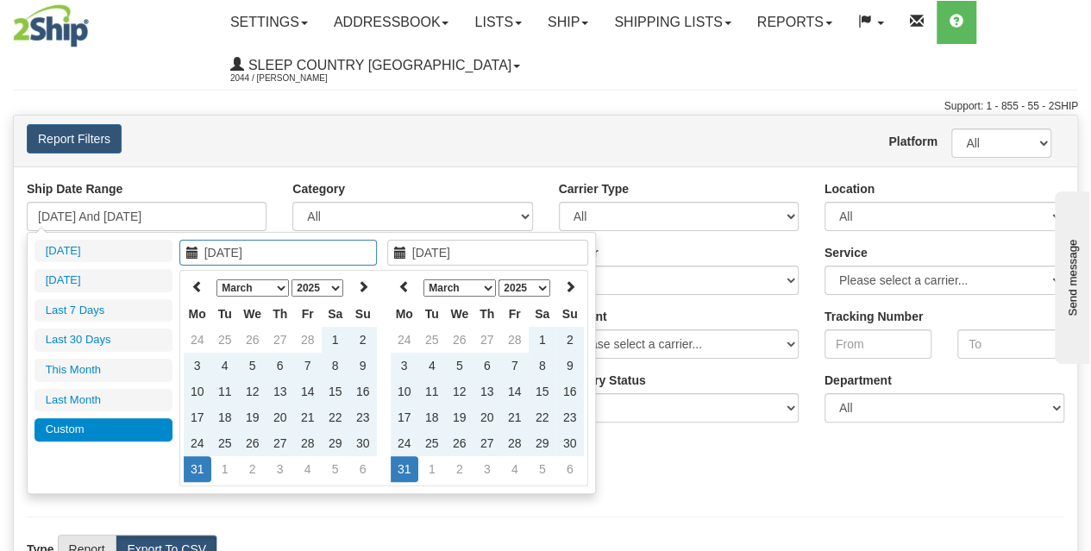
click at [352, 285] on th at bounding box center [363, 287] width 28 height 27
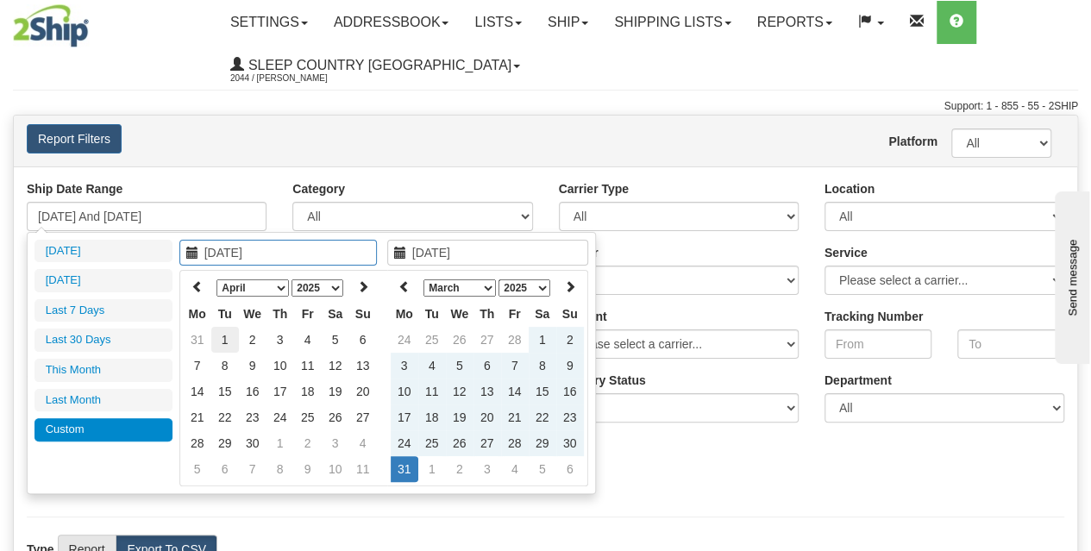
type input "04/01/2025"
click at [229, 341] on td "1" at bounding box center [225, 340] width 28 height 26
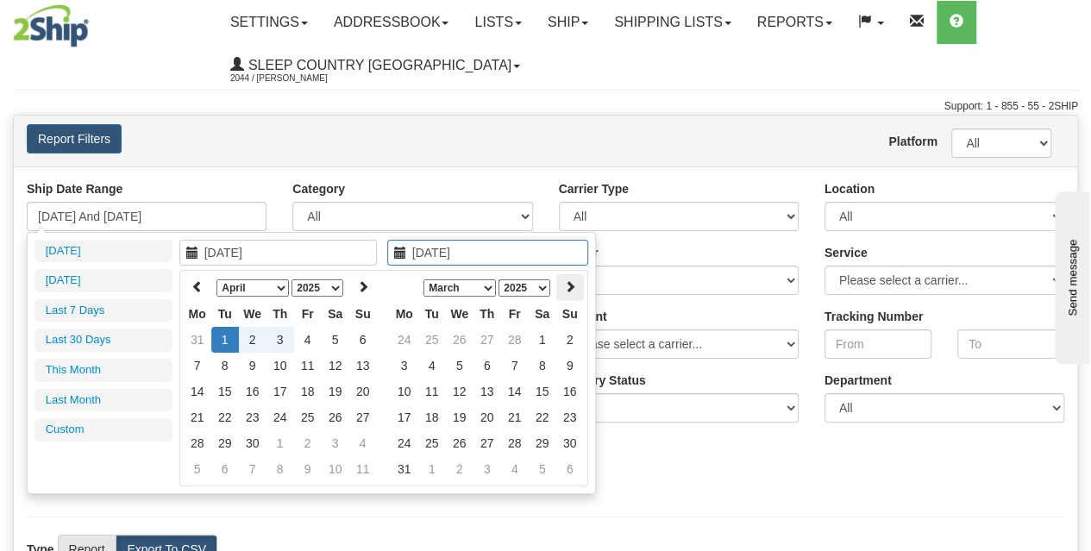
click at [568, 292] on icon at bounding box center [570, 286] width 12 height 12
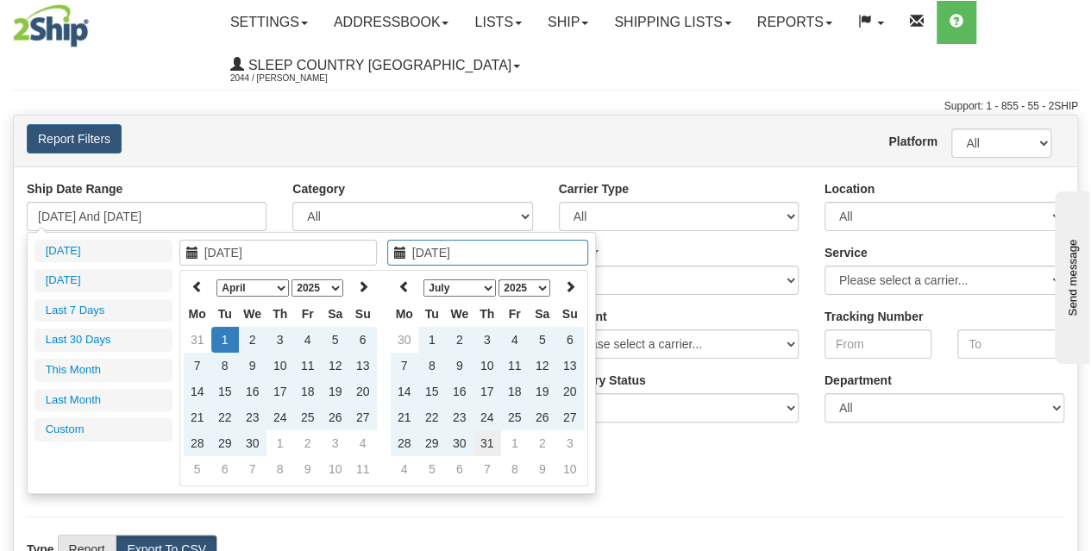
type input "07/31/2025"
click at [482, 441] on td "31" at bounding box center [488, 443] width 28 height 26
type input "04/01/2025 And 07/31/2025"
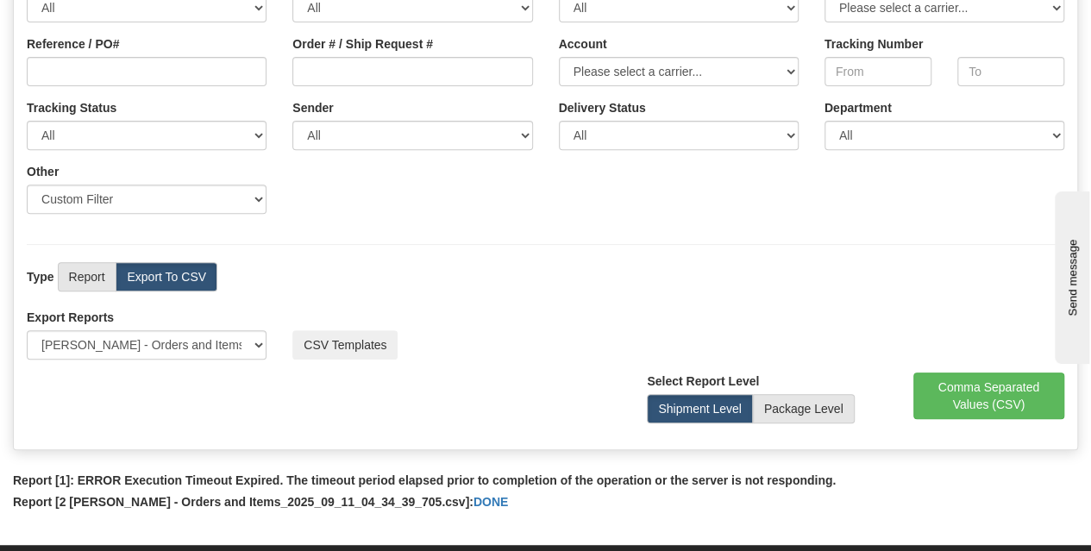
scroll to position [345, 0]
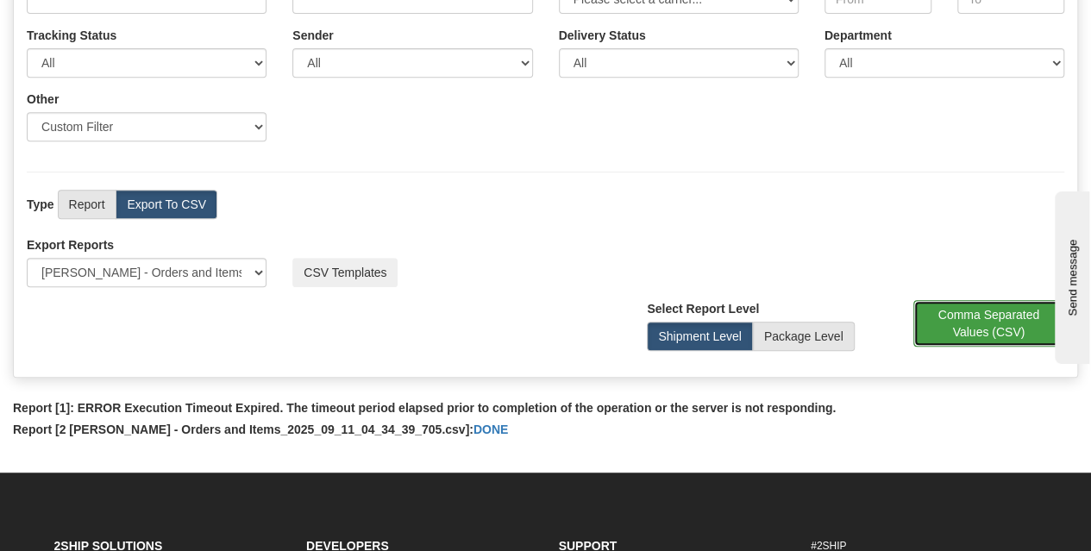
click at [995, 330] on button "Comma Separated Values (CSV)" at bounding box center [989, 323] width 152 height 47
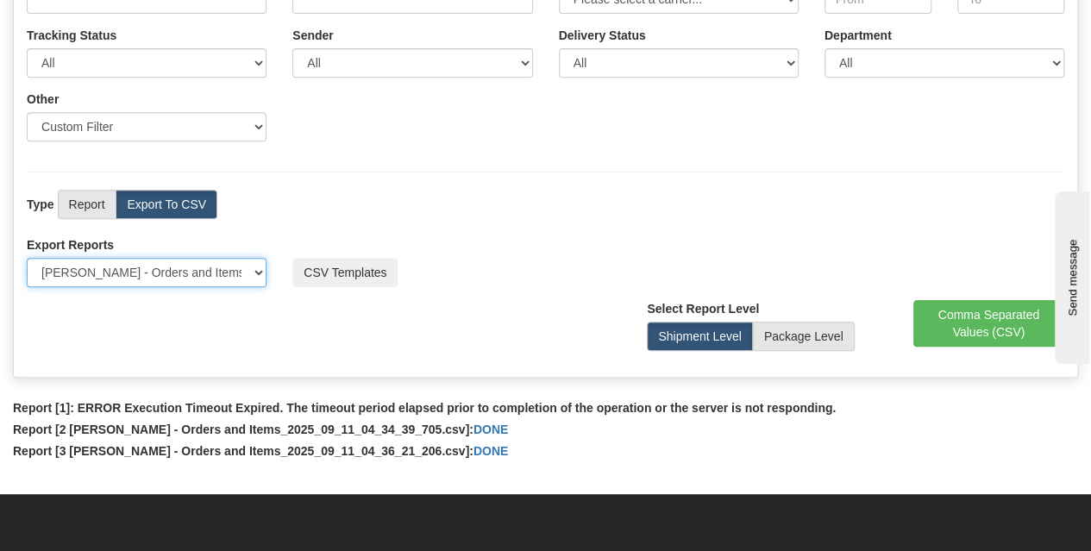
click at [211, 268] on select "Please select US Imports Section 321 US Imports Section 321 V2 US Imports Secti…" at bounding box center [147, 272] width 240 height 29
click at [356, 218] on div "Ship Date Range 04/01/2025 And 07/31/2025 Category All Inbound Outbound Carrier…" at bounding box center [545, 98] width 1063 height 555
click at [150, 271] on select "Please select US Imports Section 321 US Imports Section 321 V2 US Imports Secti…" at bounding box center [147, 272] width 240 height 29
click at [543, 213] on div "Type Report Export To CSV View Map" at bounding box center [545, 204] width 1063 height 29
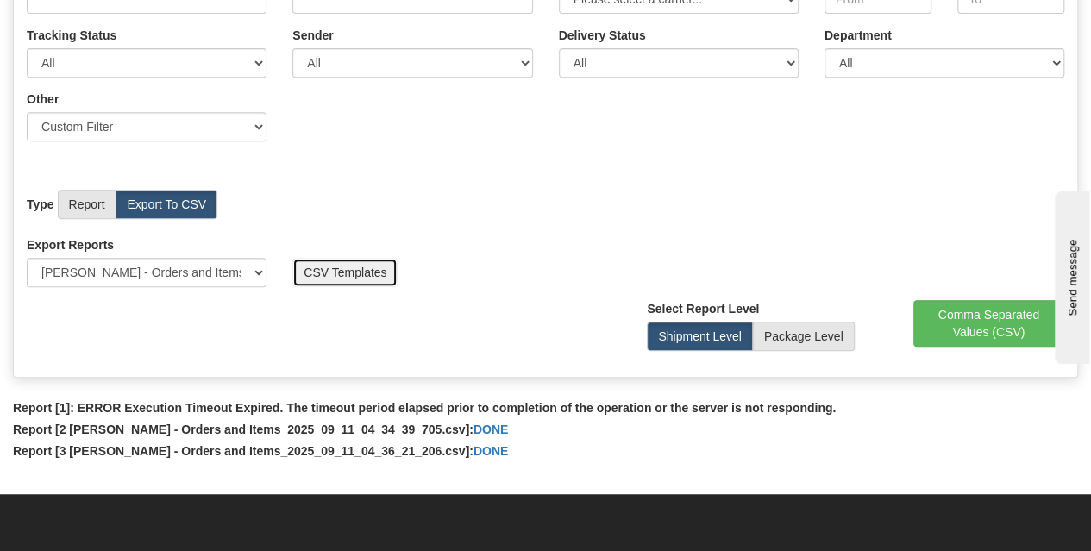
click at [328, 276] on button "CSV Templates" at bounding box center [344, 272] width 105 height 29
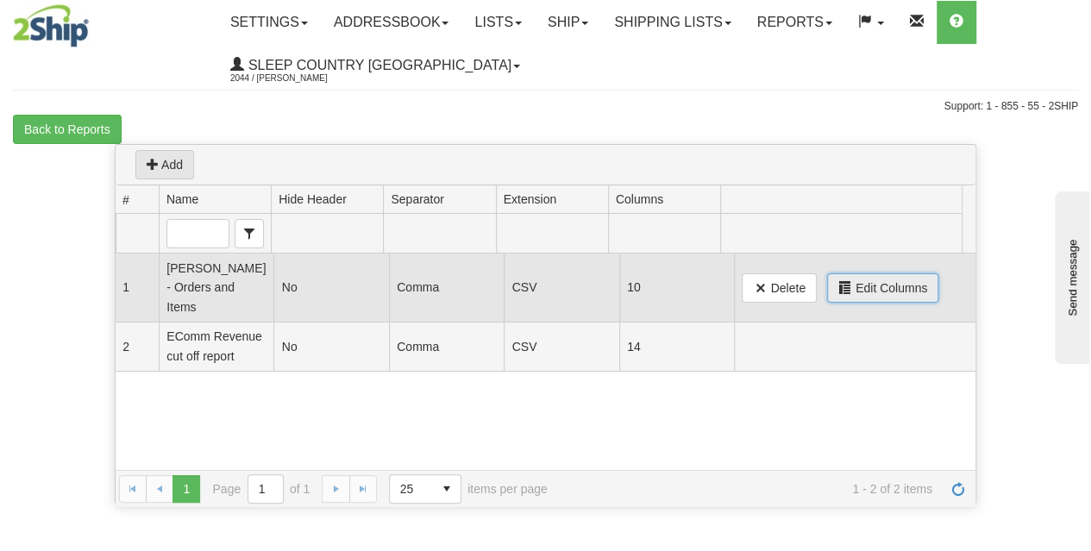
click at [837, 275] on button "Edit Columns" at bounding box center [882, 287] width 111 height 29
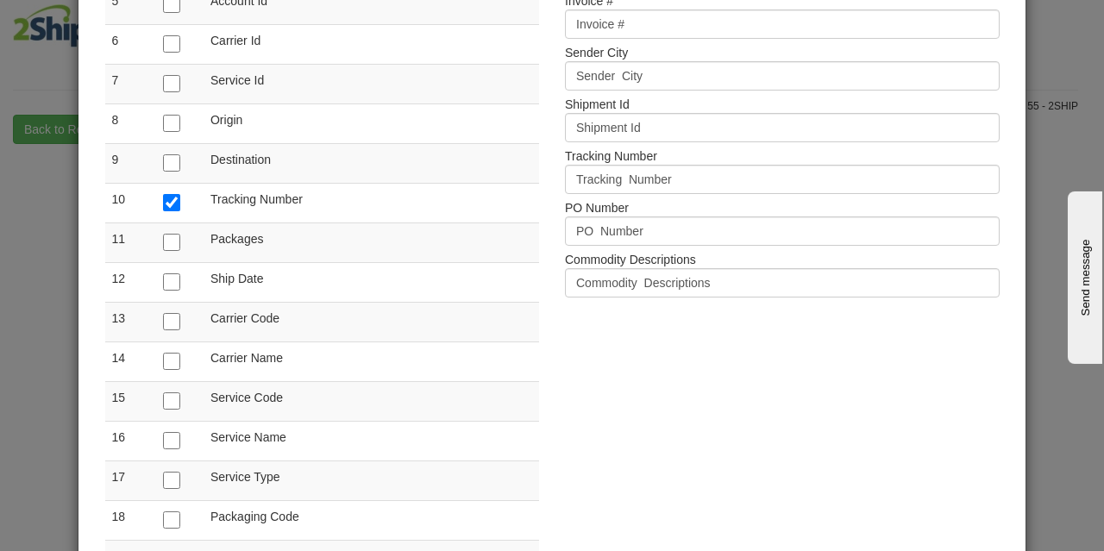
scroll to position [4792, 0]
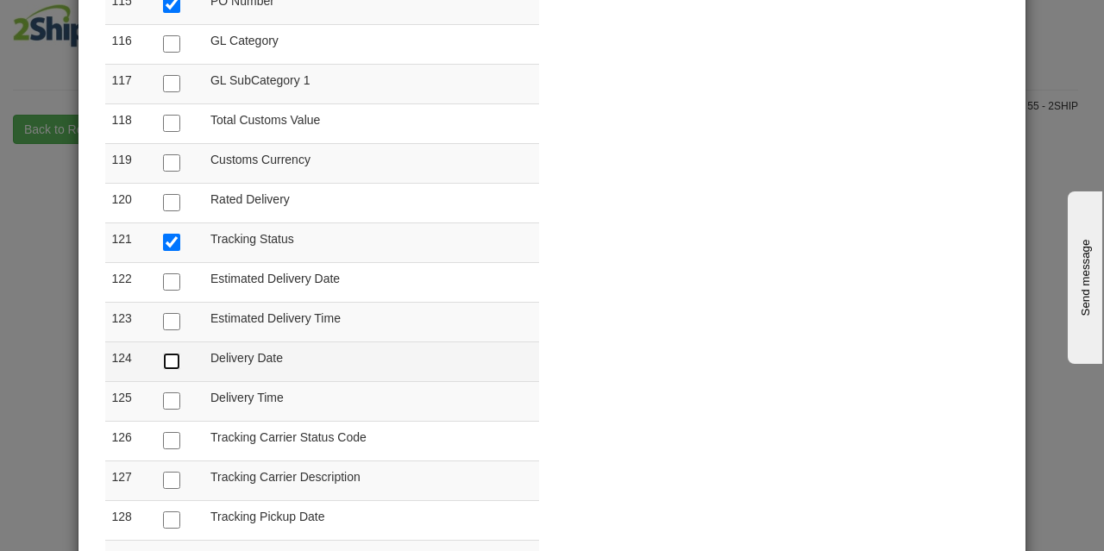
click at [166, 358] on input "checkbox" at bounding box center [171, 361] width 17 height 17
checkbox input "true"
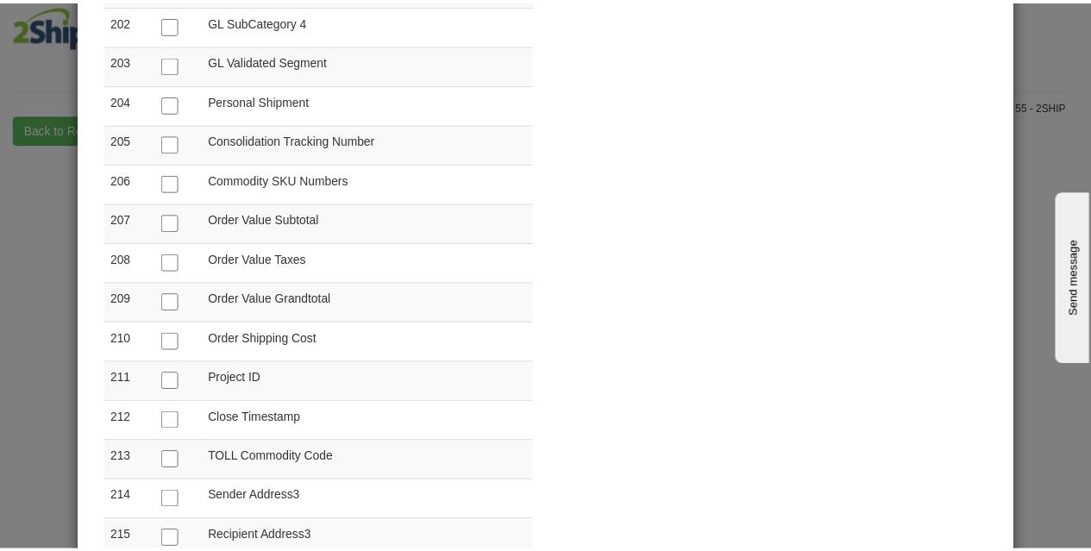
scroll to position [8421, 0]
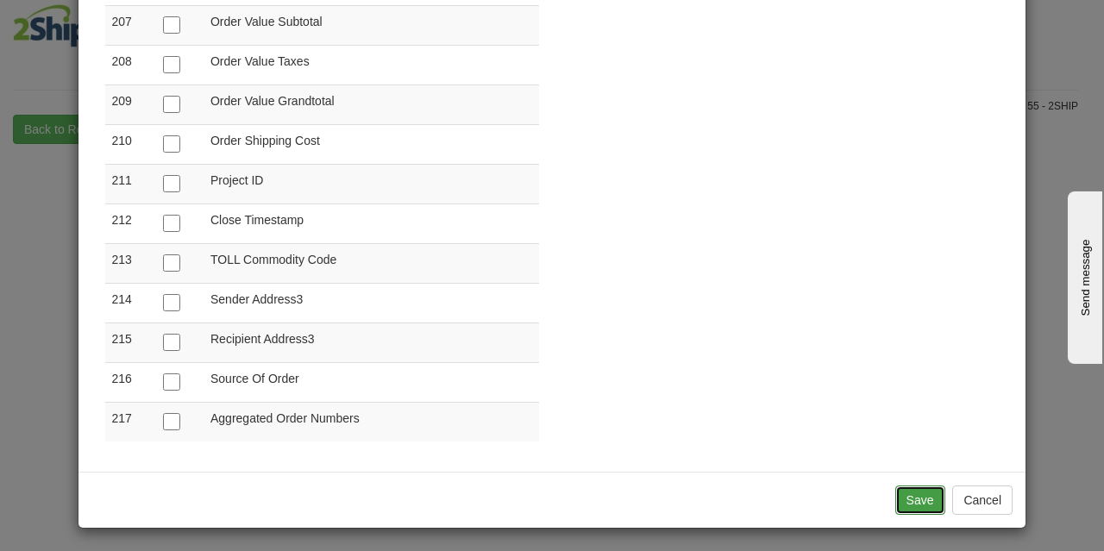
click at [908, 486] on button "Save" at bounding box center [920, 500] width 50 height 29
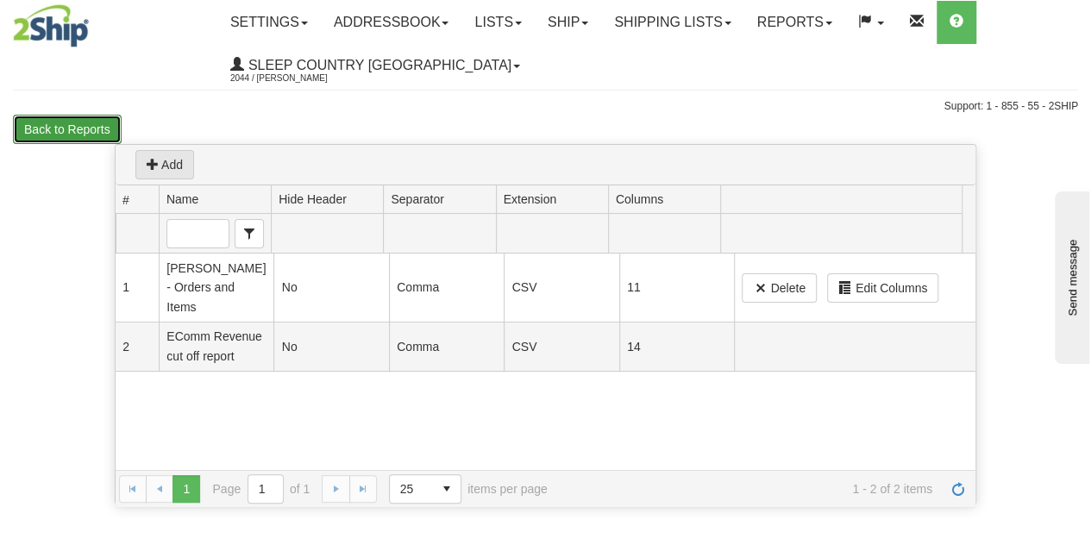
click at [66, 123] on button "Back to Reports" at bounding box center [67, 129] width 109 height 29
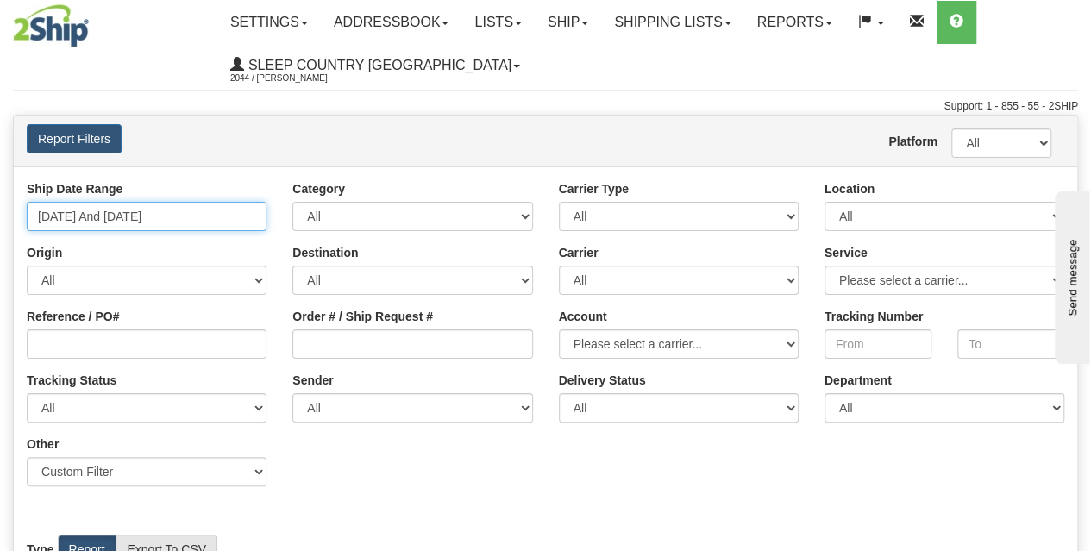
type input "[DATE]"
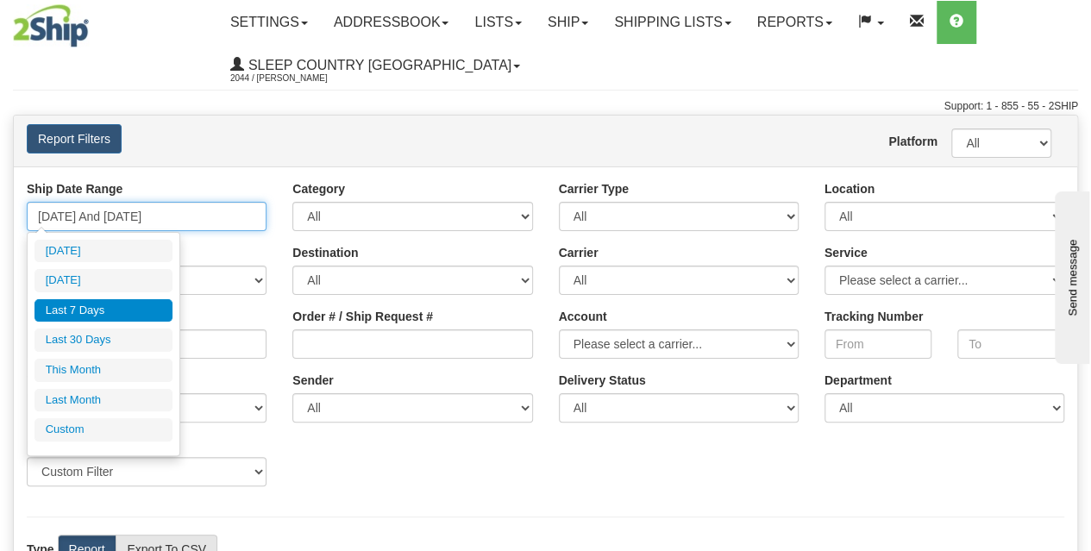
click at [174, 216] on input "[DATE] And [DATE]" at bounding box center [147, 216] width 240 height 29
type input "[DATE]"
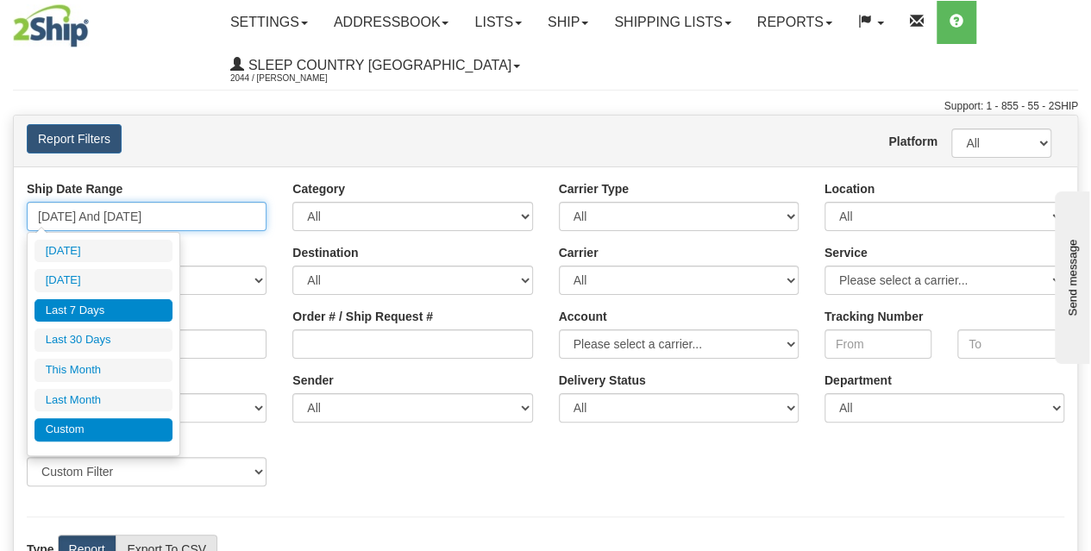
type input "[DATE]"
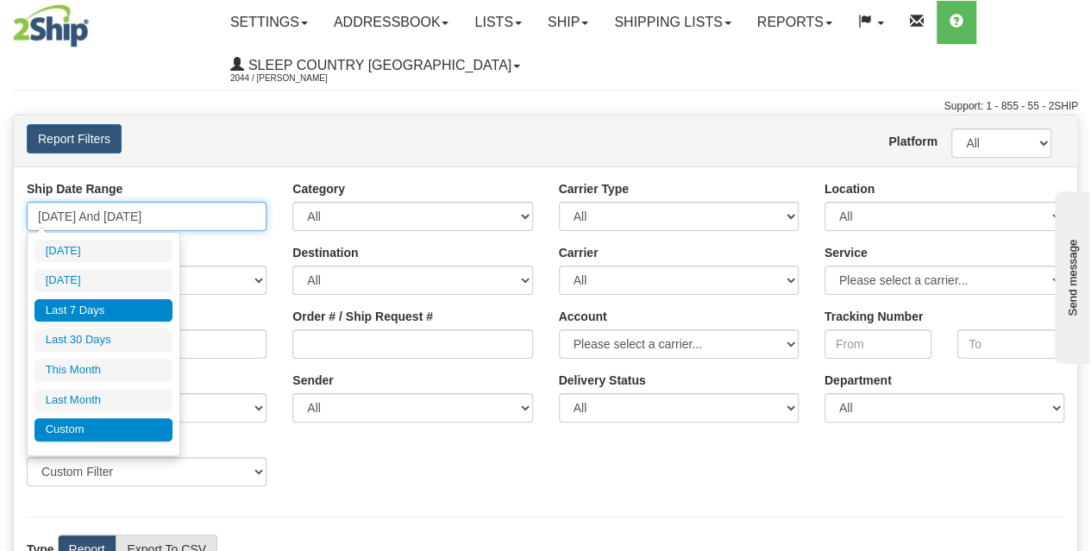
type input "[DATE]"
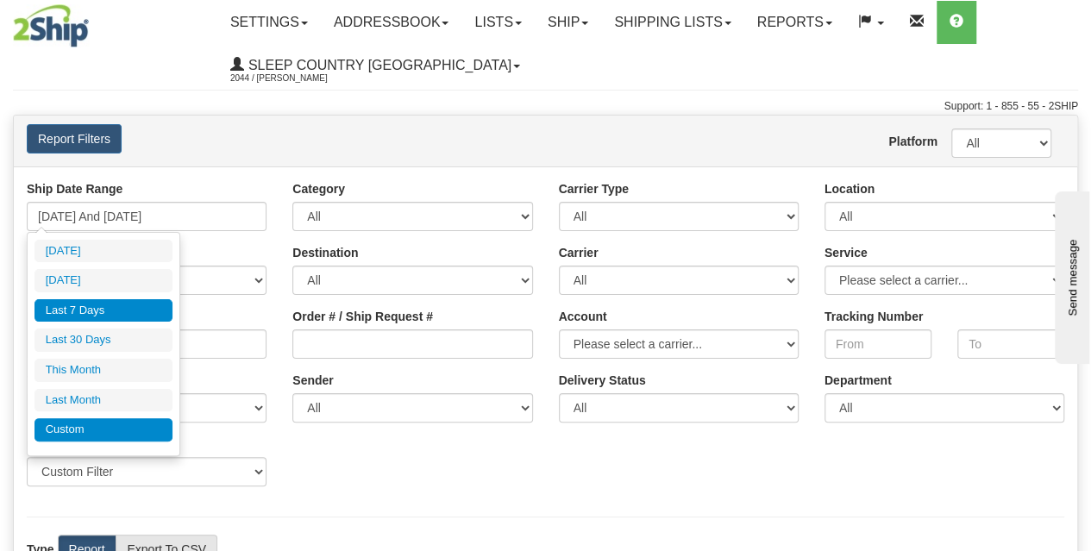
click at [94, 422] on li "Custom" at bounding box center [103, 429] width 138 height 23
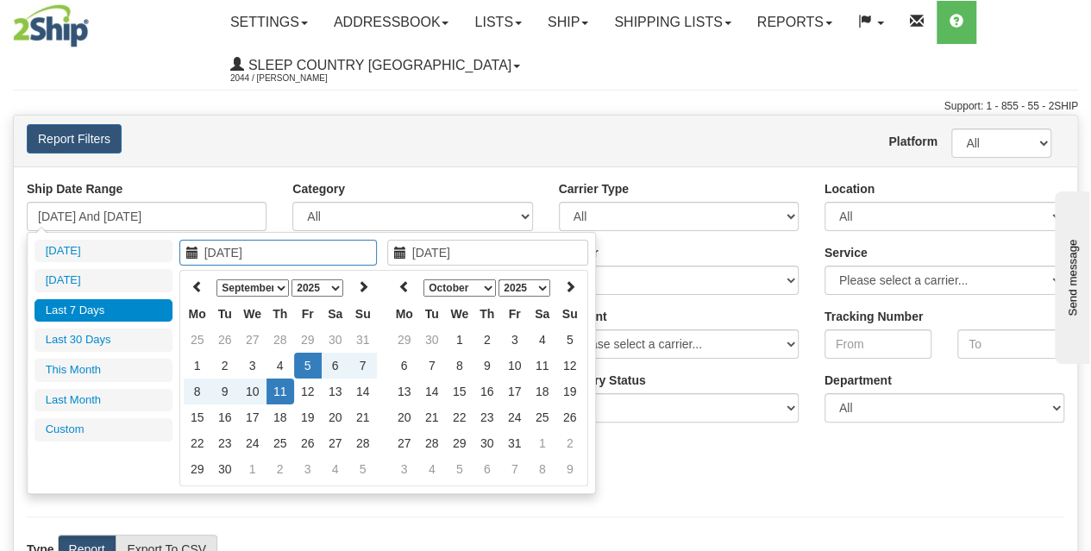
type input "[DATE]"
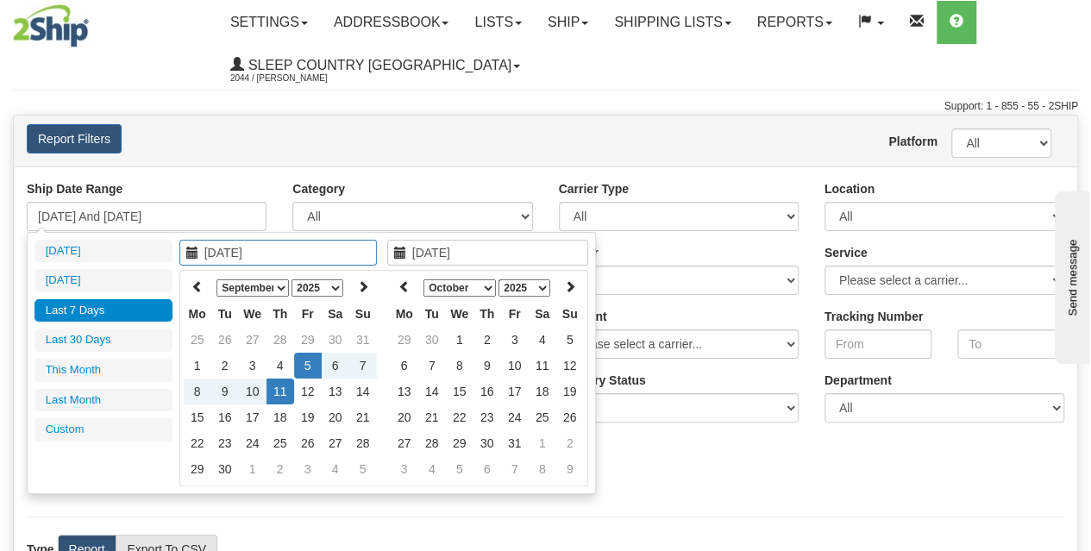
type input "[DATE]"
click at [229, 289] on select "January February March April May June July August September October November De…" at bounding box center [252, 287] width 72 height 17
type input "[DATE]"
click at [241, 336] on td "1" at bounding box center [253, 340] width 28 height 26
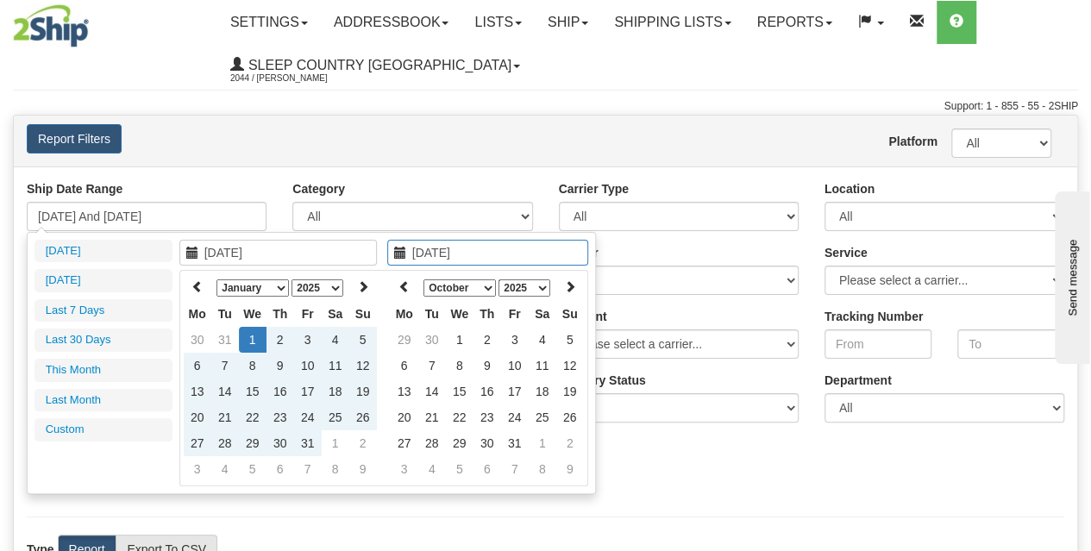
click at [461, 291] on select "January February March April May June July August September October November De…" at bounding box center [459, 287] width 72 height 17
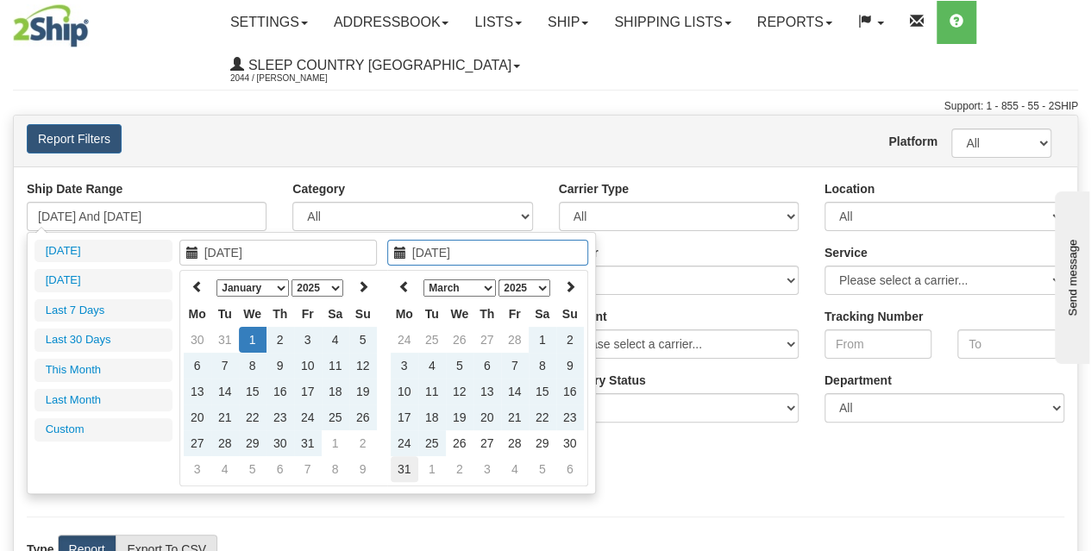
type input "[DATE]"
click at [399, 465] on td "31" at bounding box center [405, 469] width 28 height 26
type input "[DATE] And [DATE]"
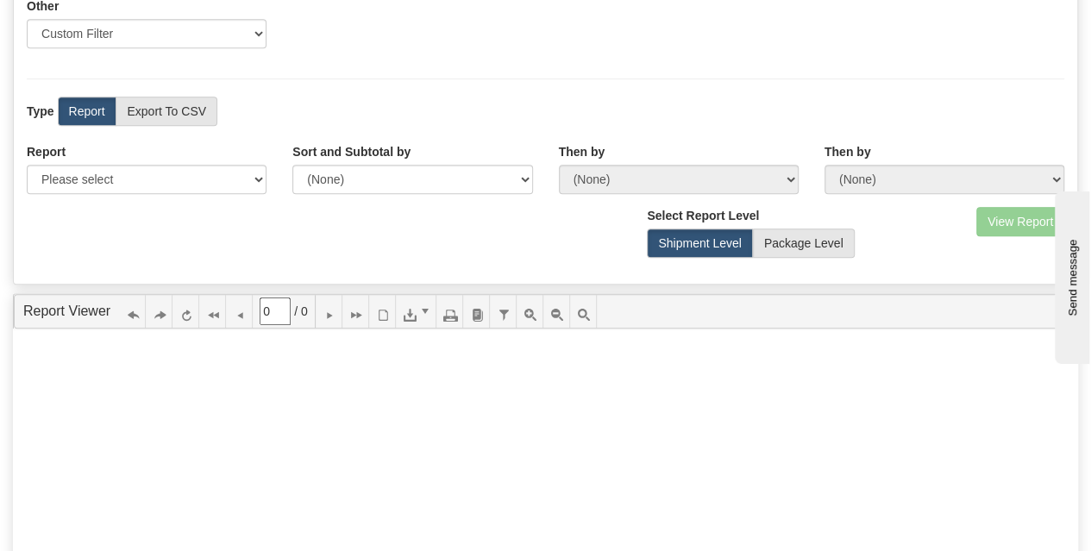
scroll to position [460, 0]
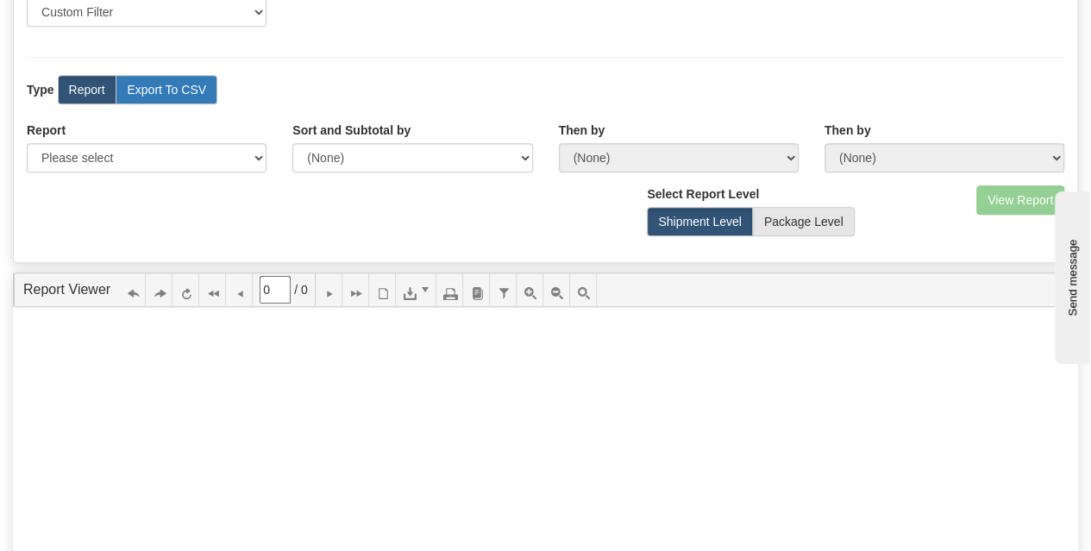
click at [182, 99] on label "Export To CSV" at bounding box center [167, 89] width 102 height 29
radio input "true"
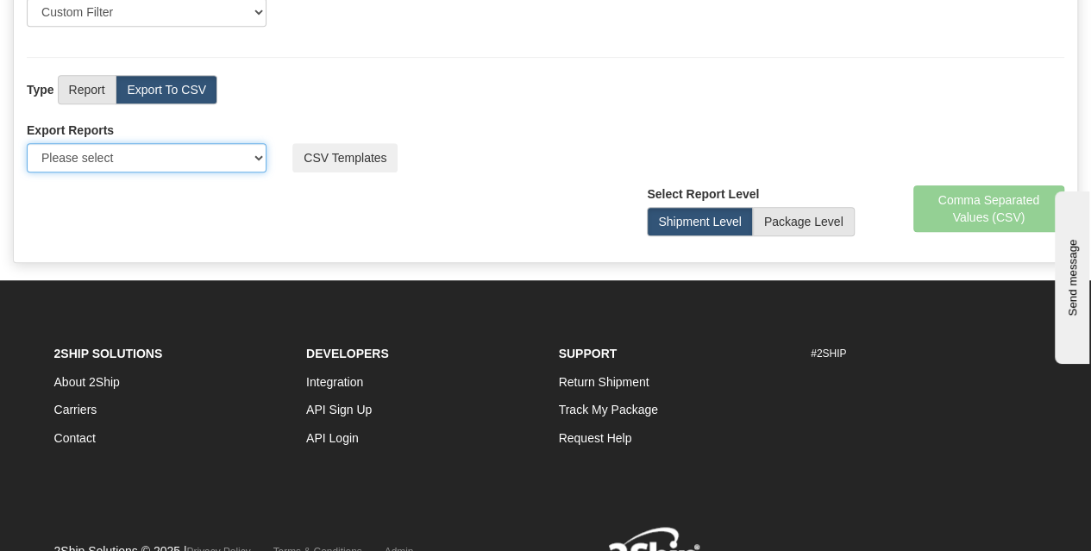
click at [132, 161] on select "Please select US Imports Section 321 US Imports Section 321 V2 US Imports Secti…" at bounding box center [147, 157] width 240 height 29
select select "70"
click at [27, 143] on select "Please select US Imports Section 321 US Imports Section 321 V2 US Imports Secti…" at bounding box center [147, 157] width 240 height 29
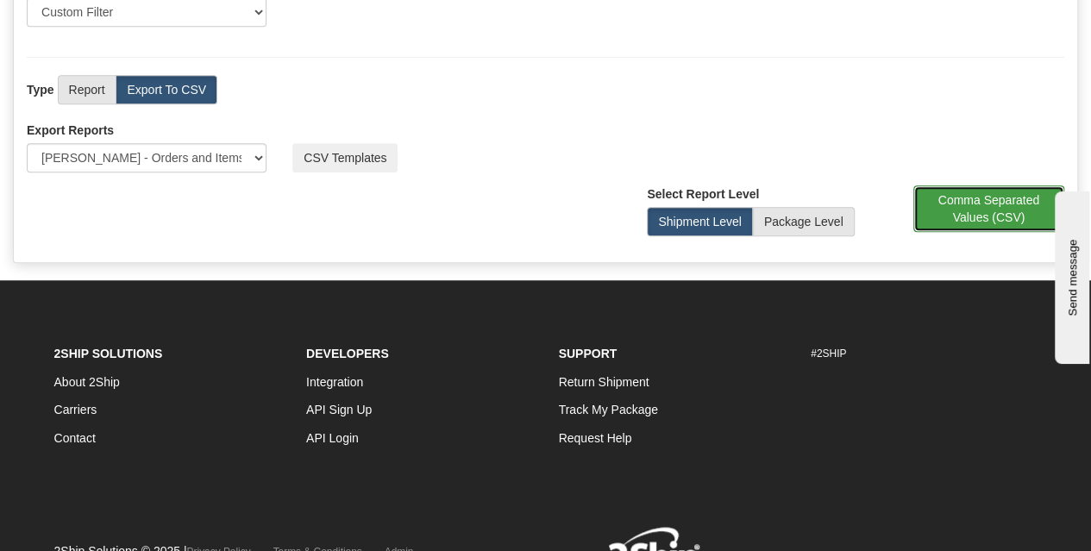
click at [962, 194] on button "Comma Separated Values (CSV)" at bounding box center [989, 208] width 152 height 47
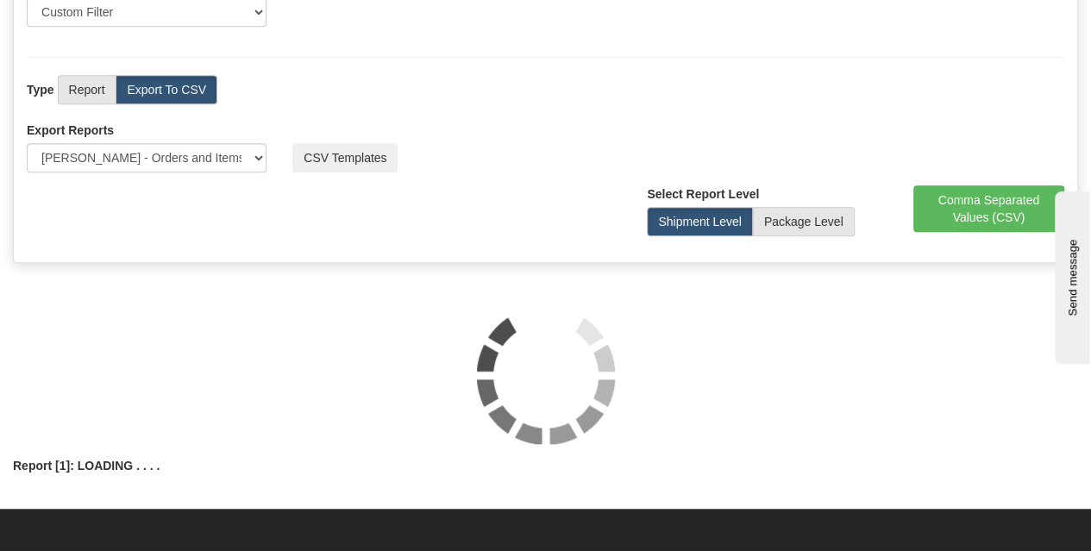
click at [510, 196] on div "View Report Comma Separated Values (CSV) Select Report Level Shipment Level Pac…" at bounding box center [545, 217] width 1063 height 64
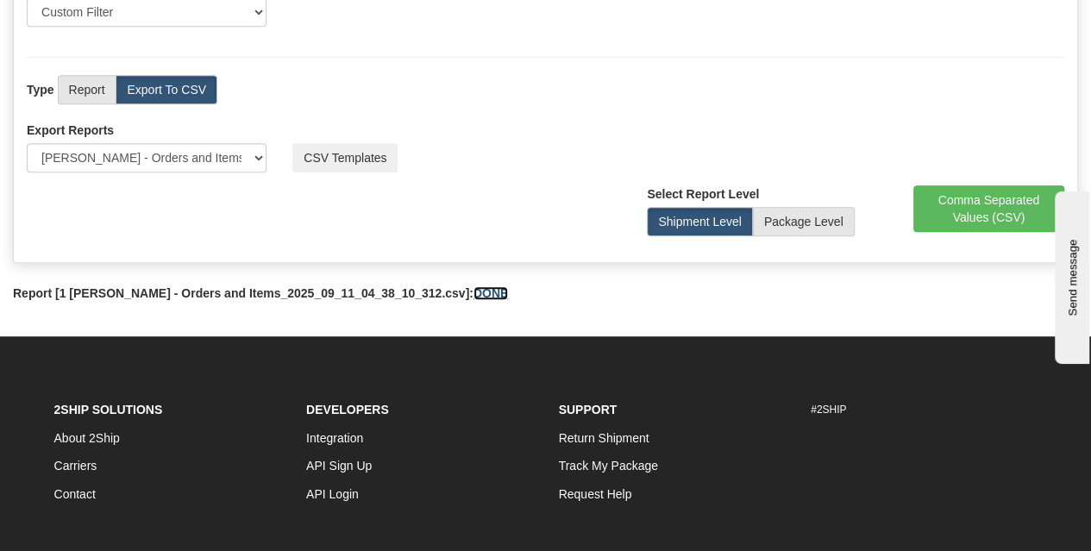
click at [474, 295] on link "DONE" at bounding box center [491, 293] width 34 height 14
